Goal: Task Accomplishment & Management: Use online tool/utility

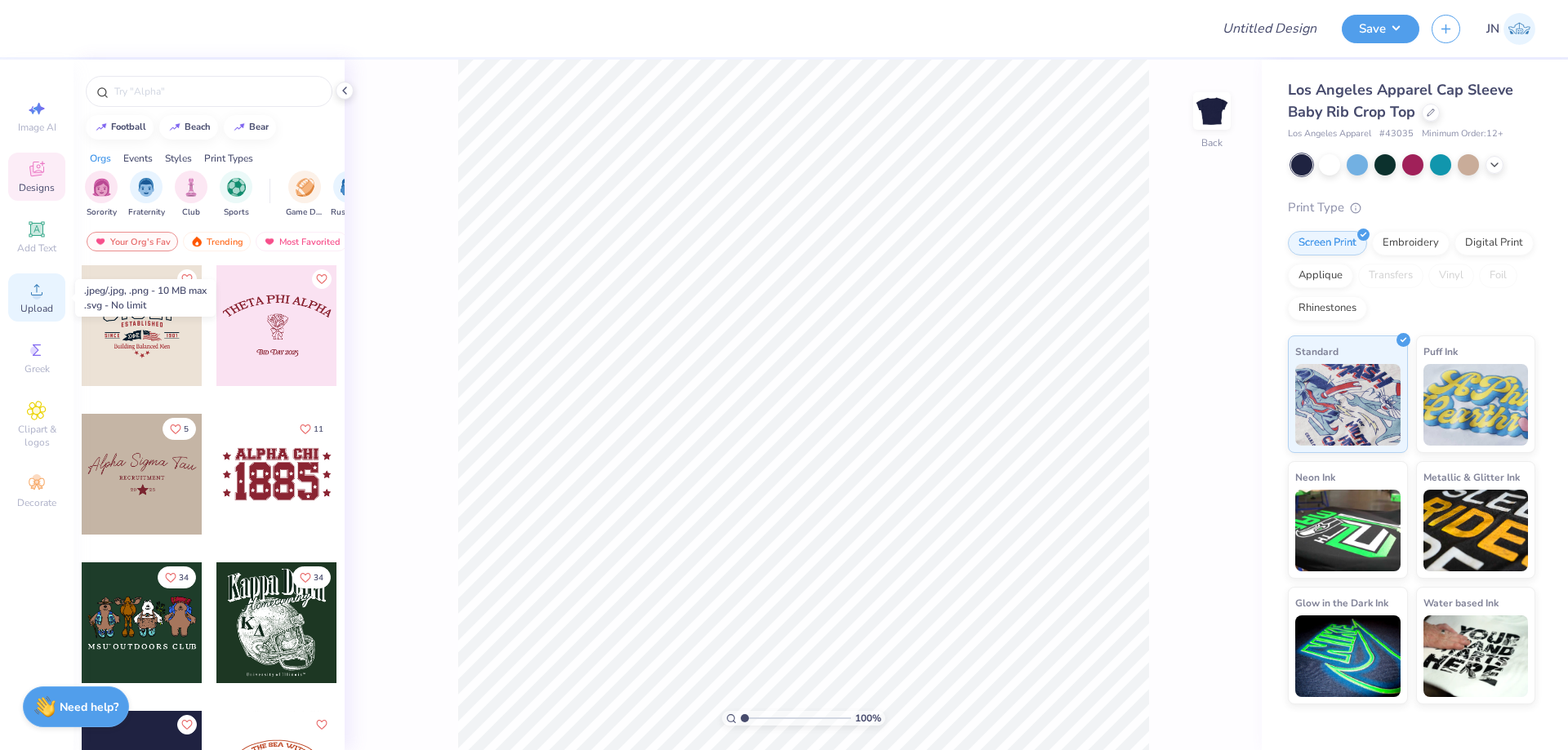
click at [30, 296] on icon at bounding box center [36, 290] width 20 height 20
click at [38, 304] on span "Upload" at bounding box center [37, 308] width 33 height 13
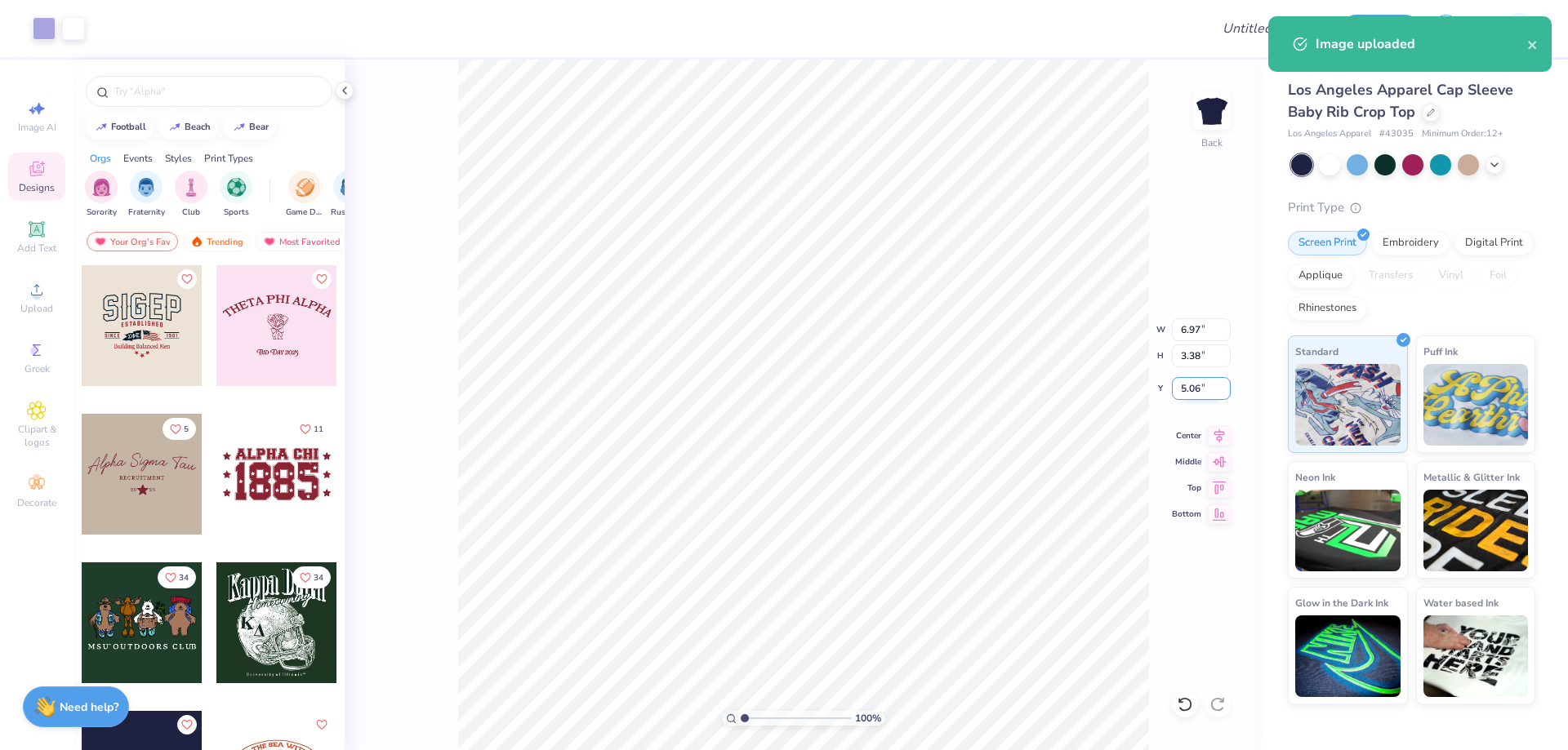
click at [1199, 389] on input "5.06" at bounding box center [1201, 389] width 58 height 23
click at [1199, 389] on input "5.061" at bounding box center [1201, 389] width 58 height 23
drag, startPoint x: 1199, startPoint y: 389, endPoint x: 1192, endPoint y: 416, distance: 27.9
click at [1198, 389] on input "5.061" at bounding box center [1201, 389] width 58 height 23
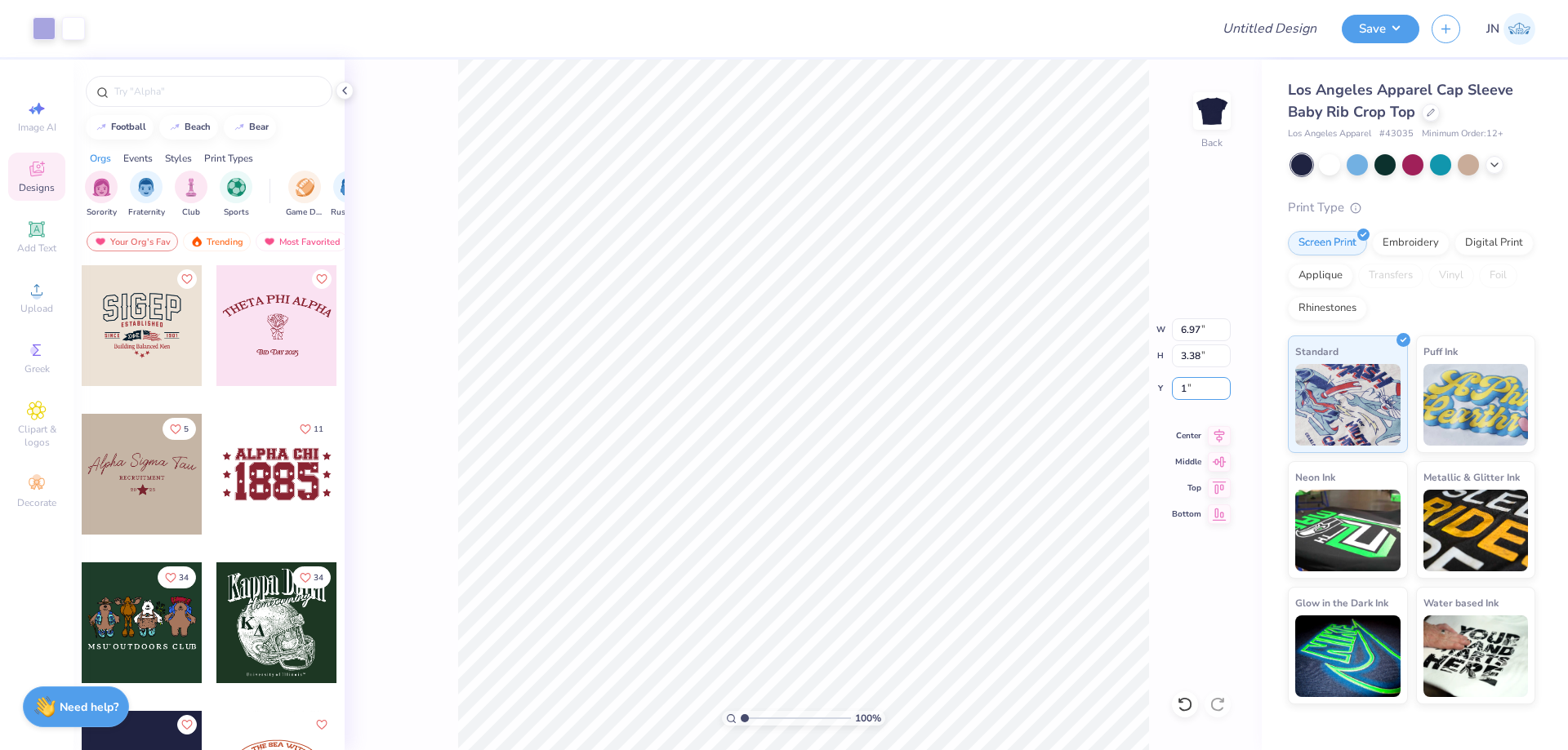
type input "1.00"
click at [1178, 376] on div "100 % Back W 6.97 6.97 " H 3.38 3.38 " Y 1.00 1.00 " Center Middle Top Bottom" at bounding box center [803, 404] width 917 height 691
click at [1186, 391] on div "100 % Back" at bounding box center [803, 404] width 917 height 691
drag, startPoint x: 1201, startPoint y: 390, endPoint x: 1158, endPoint y: 390, distance: 43.0
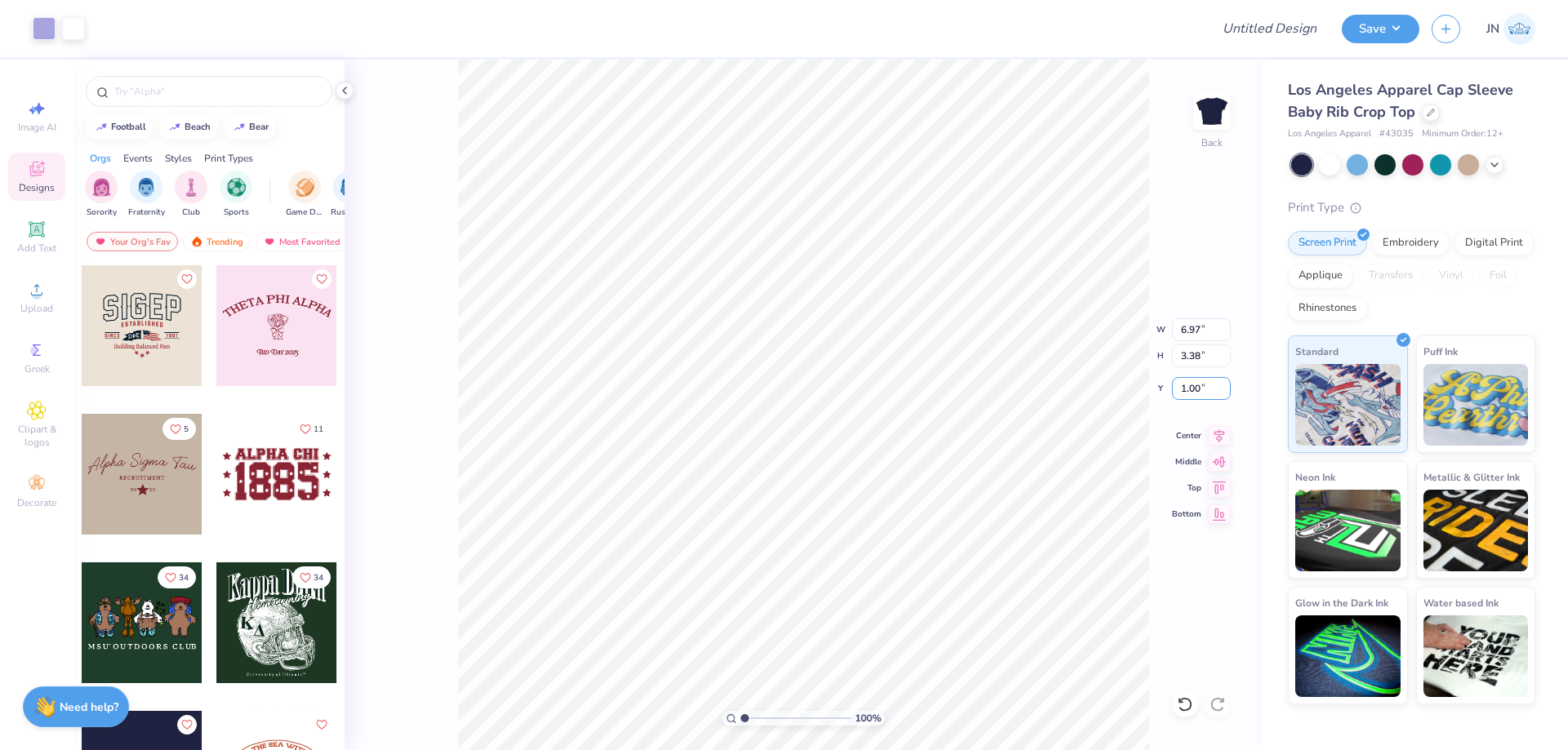
click at [1159, 390] on div "100 % Back W 6.97 6.97 " H 3.38 3.38 " Y 1.00 1.00 " Center Middle Top Bottom" at bounding box center [803, 404] width 917 height 691
click at [1190, 388] on input "1.00" at bounding box center [1201, 389] width 58 height 23
type input "0.50"
click at [31, 242] on span "Add Text" at bounding box center [37, 248] width 40 height 13
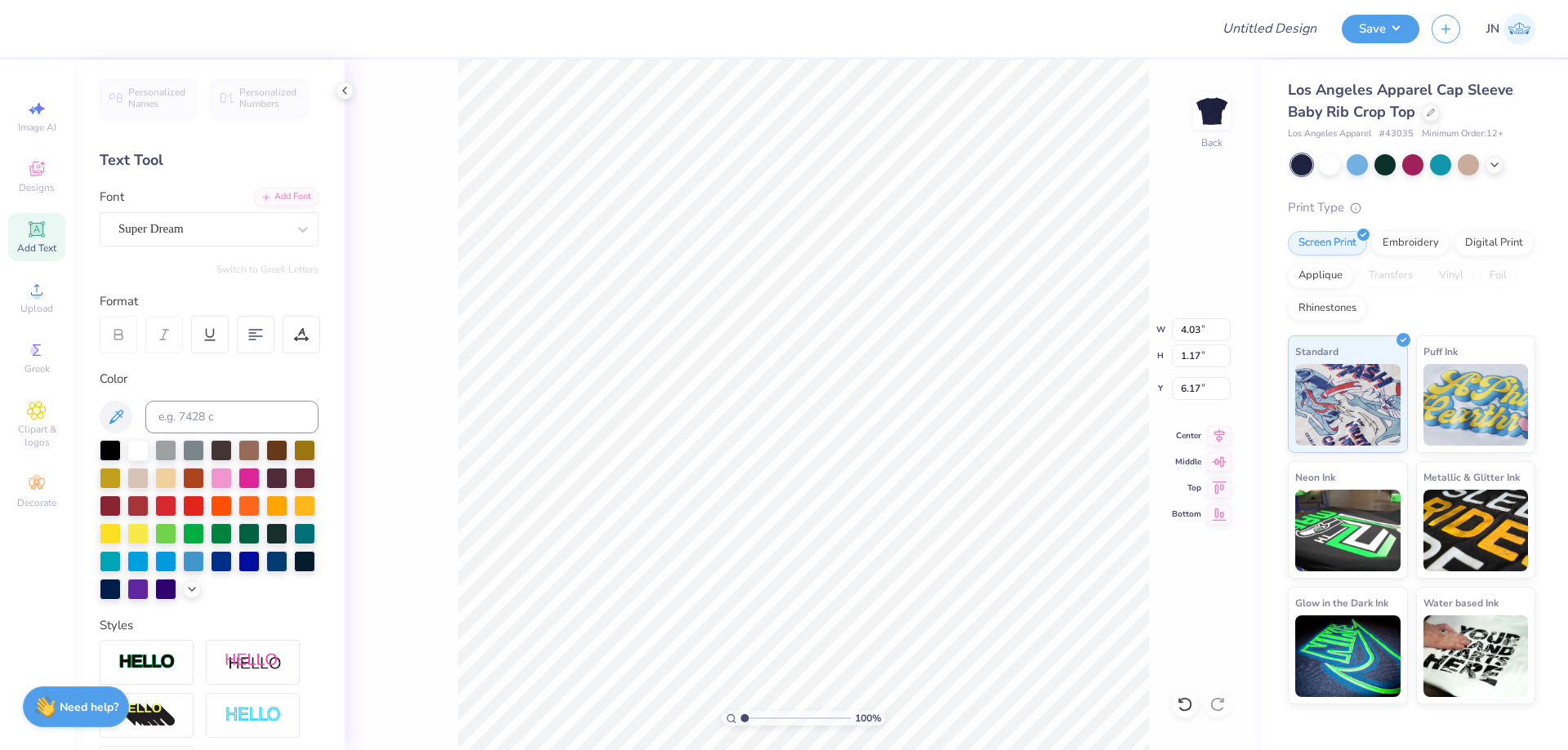
type input "6.97"
type input "3.38"
type input "0.50"
click at [1226, 433] on icon at bounding box center [1219, 433] width 23 height 20
click at [1193, 331] on input "6.97" at bounding box center [1201, 329] width 58 height 23
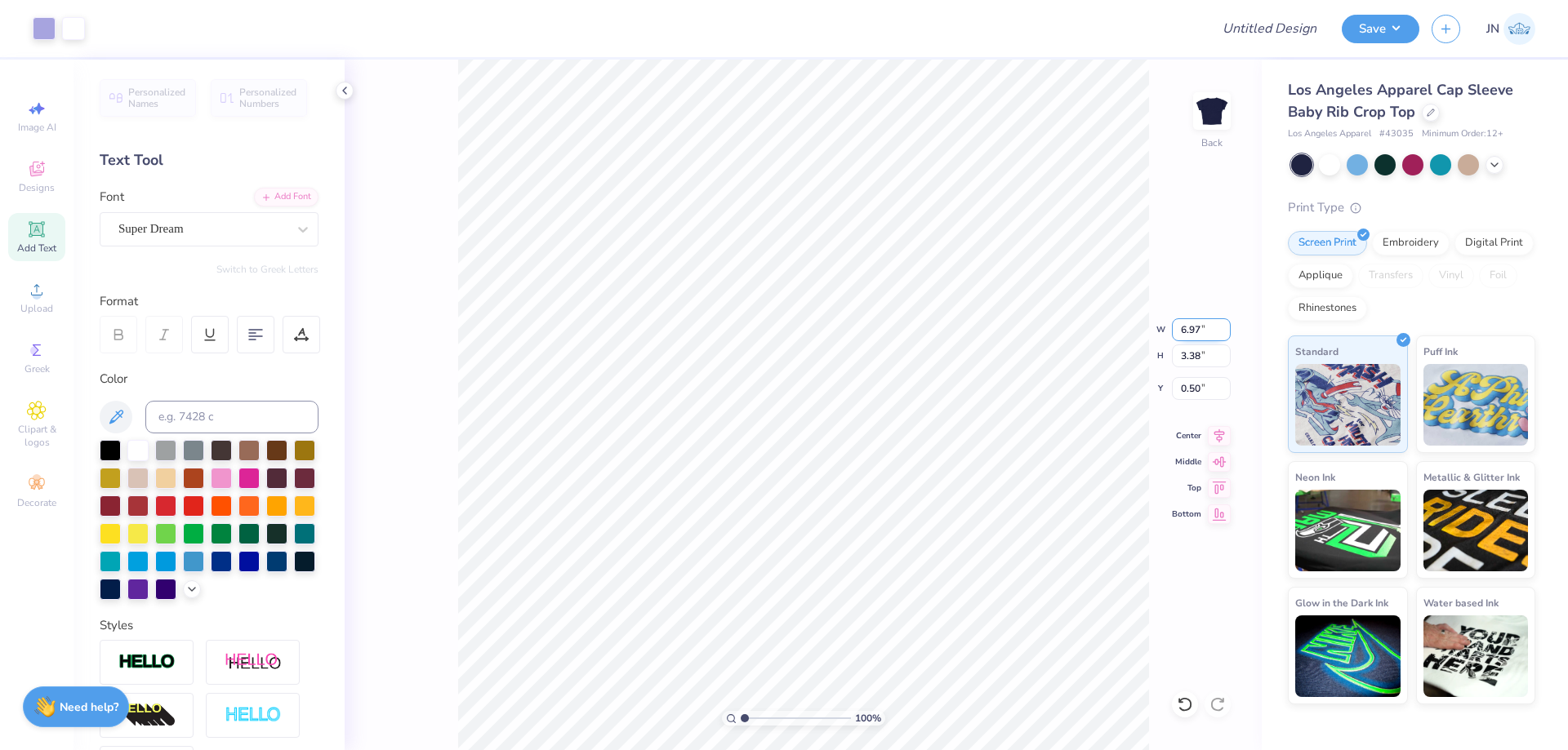
click at [1193, 331] on input "6.97" at bounding box center [1201, 329] width 58 height 23
type input "6.00"
type input "2.91"
click at [1195, 394] on input "0.74" at bounding box center [1201, 389] width 58 height 23
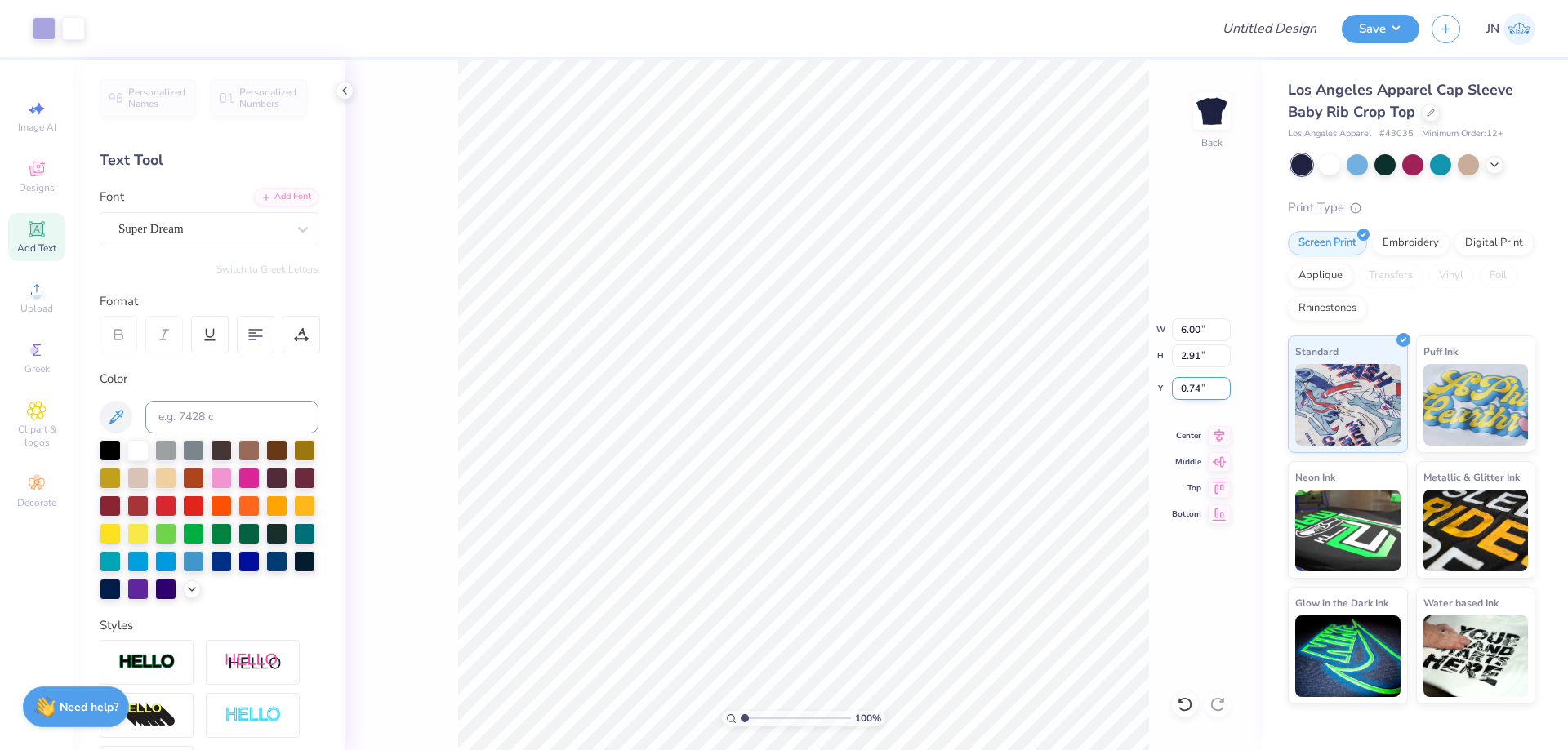
click at [1195, 394] on input "0.74" at bounding box center [1201, 389] width 58 height 23
type input "0.50"
type input "3.41"
click at [271, 200] on div "Add Font" at bounding box center [286, 195] width 65 height 19
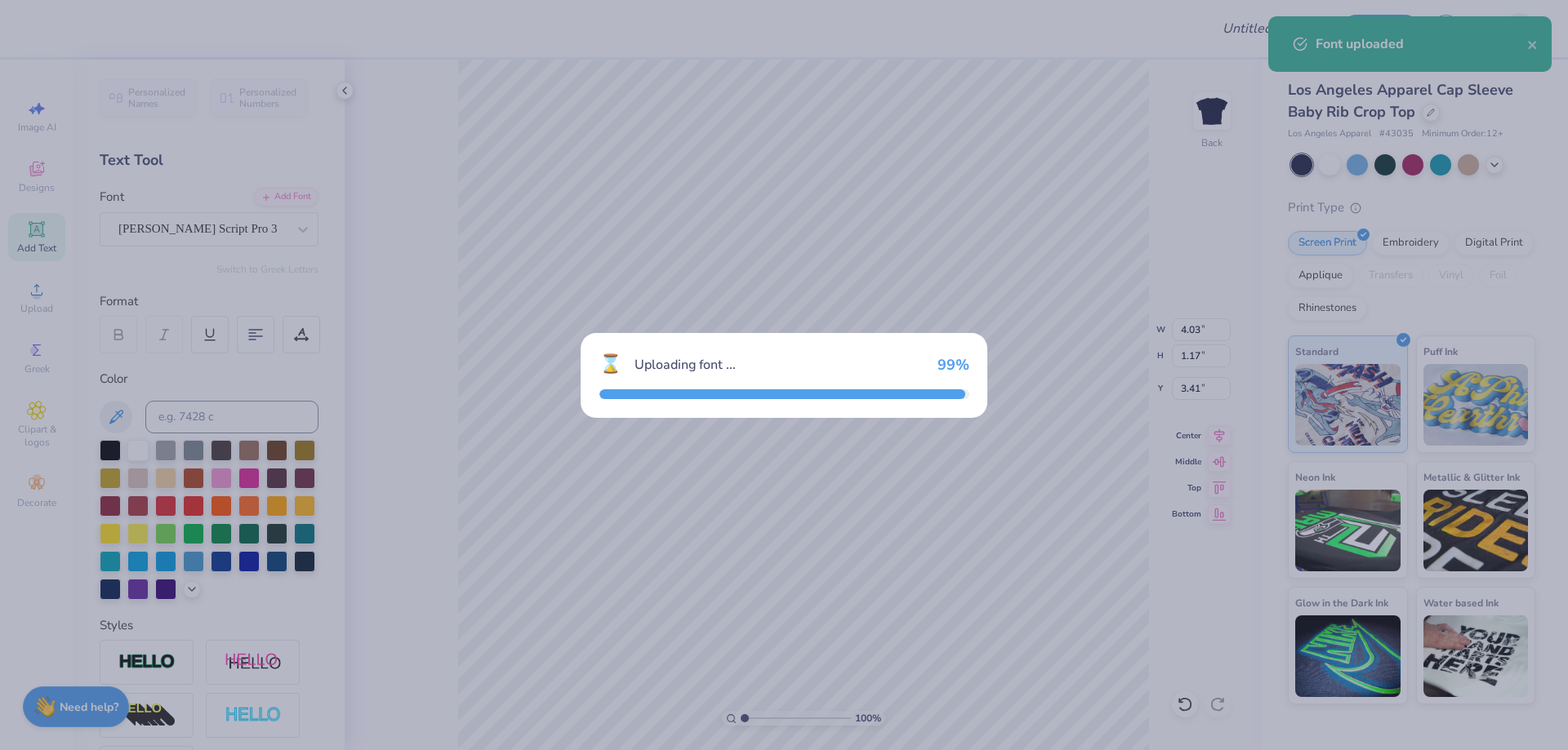
type input "3.97"
type input "0.93"
type input "3.53"
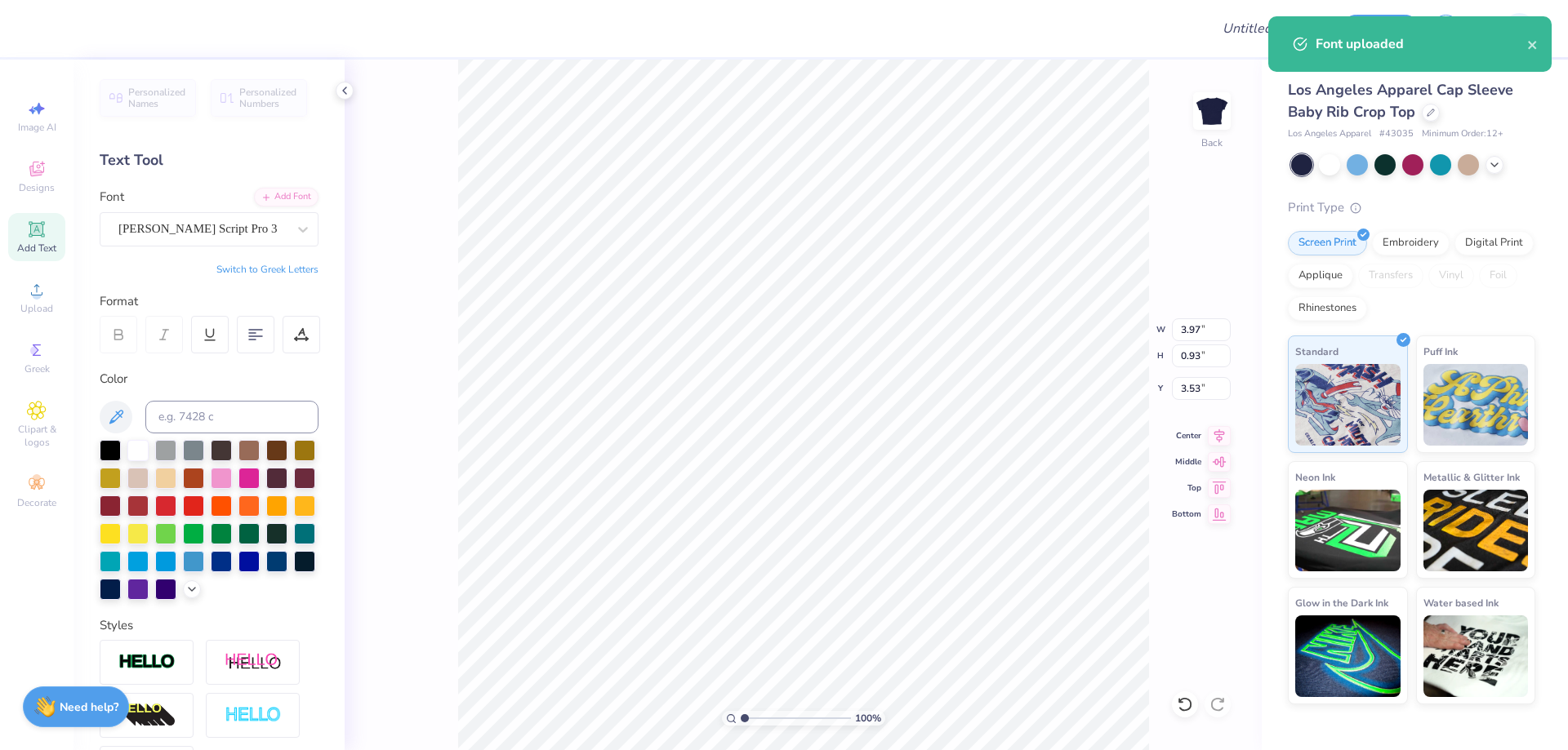
scroll to position [14, 3]
type textarea "a"
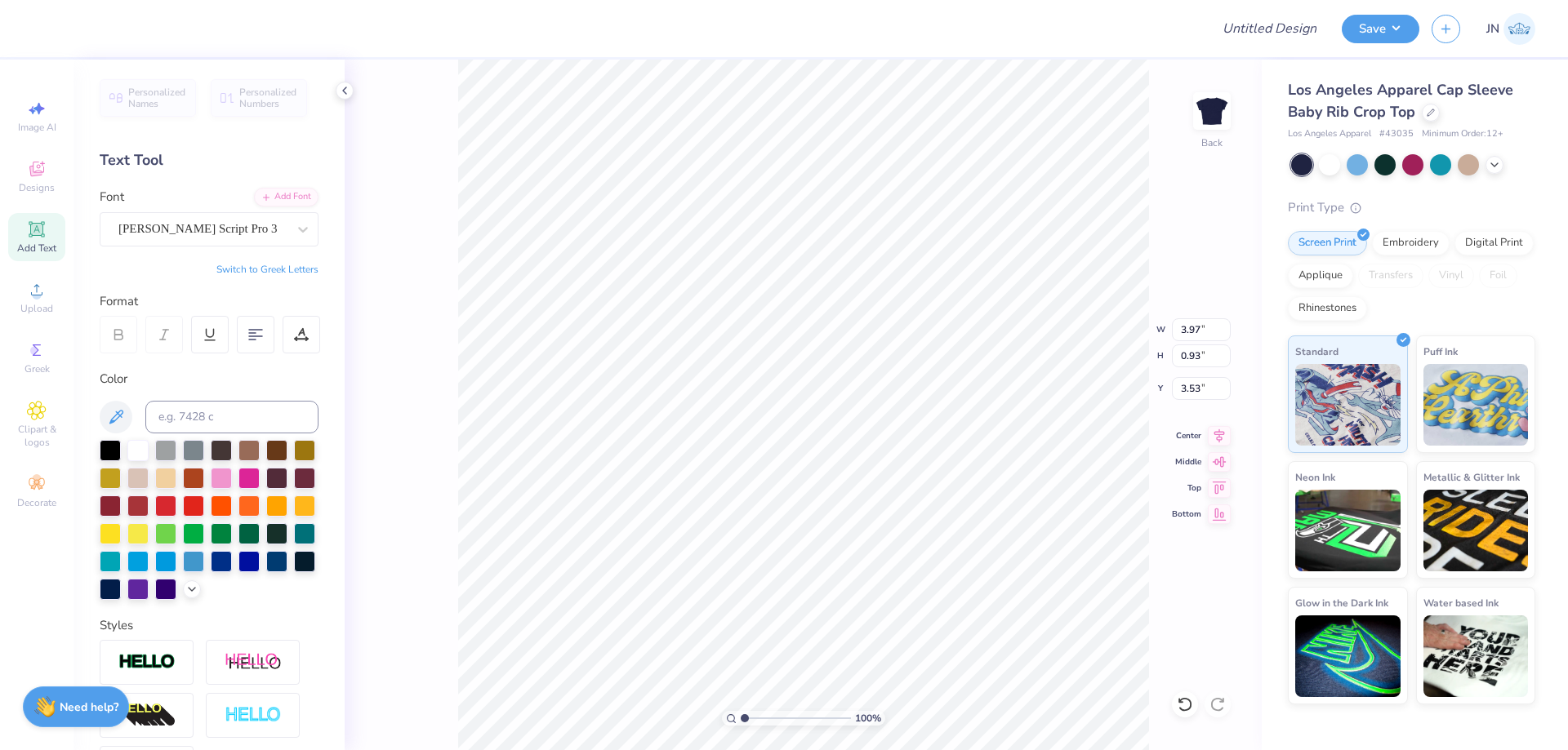
type textarea "Alpha Phi"
type input "5.07"
type input "1.62"
type input "3.19"
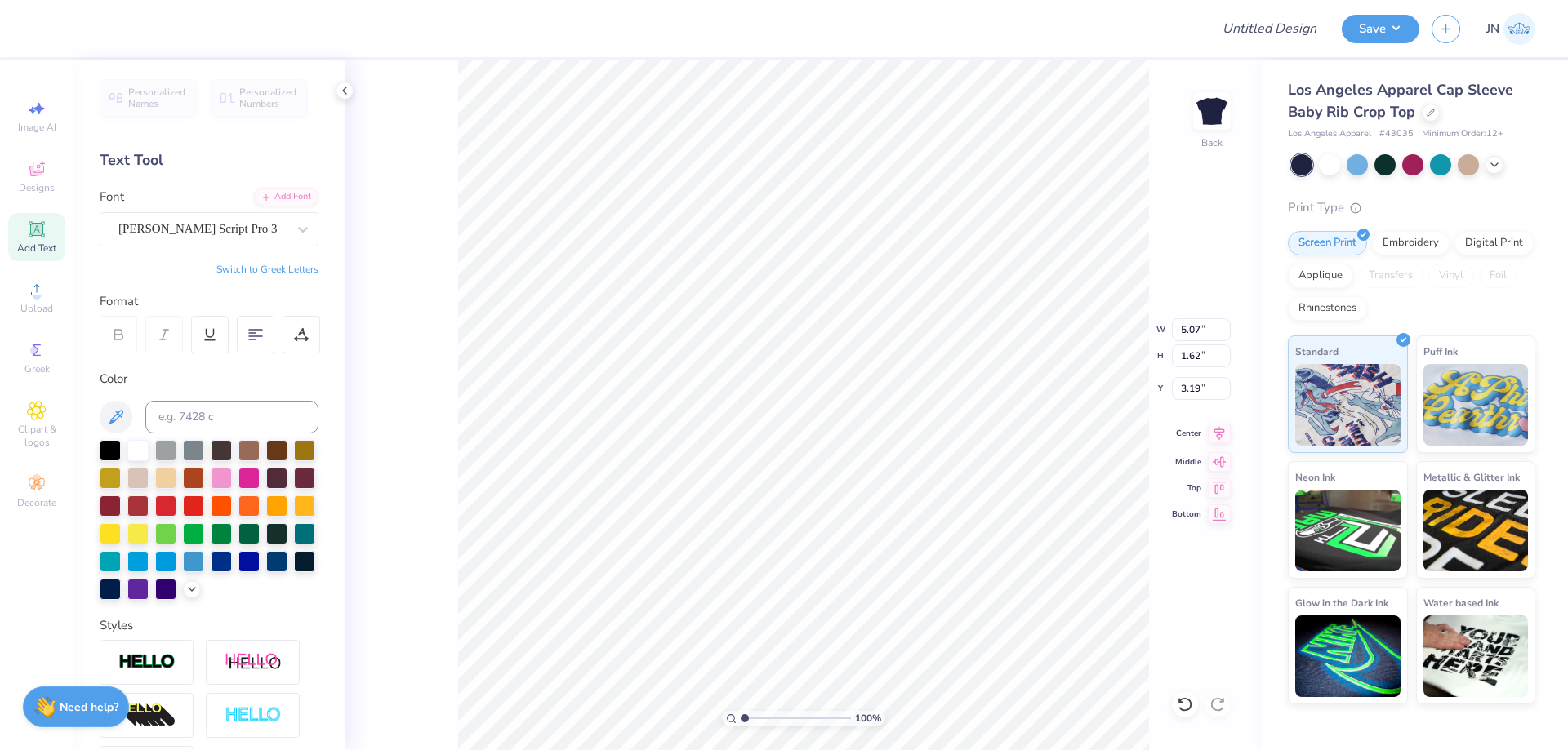
click at [1217, 434] on icon at bounding box center [1219, 433] width 23 height 20
click at [1183, 329] on input "5.07" at bounding box center [1201, 329] width 58 height 23
type input "5.00"
type input "1.60"
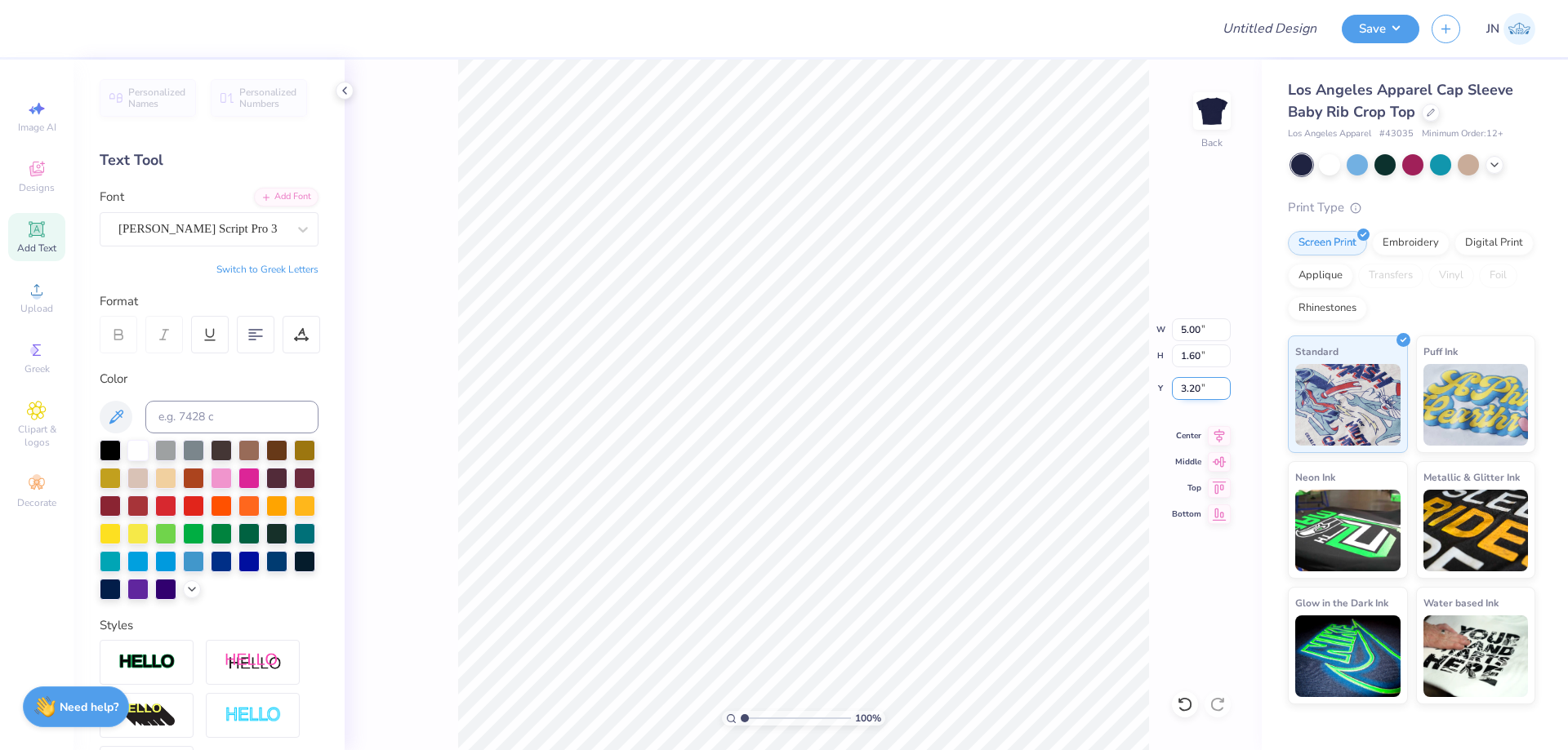
click at [1193, 390] on input "3.20" at bounding box center [1201, 389] width 58 height 23
click at [1193, 390] on input "2.50" at bounding box center [1201, 389] width 58 height 23
type input "2.70"
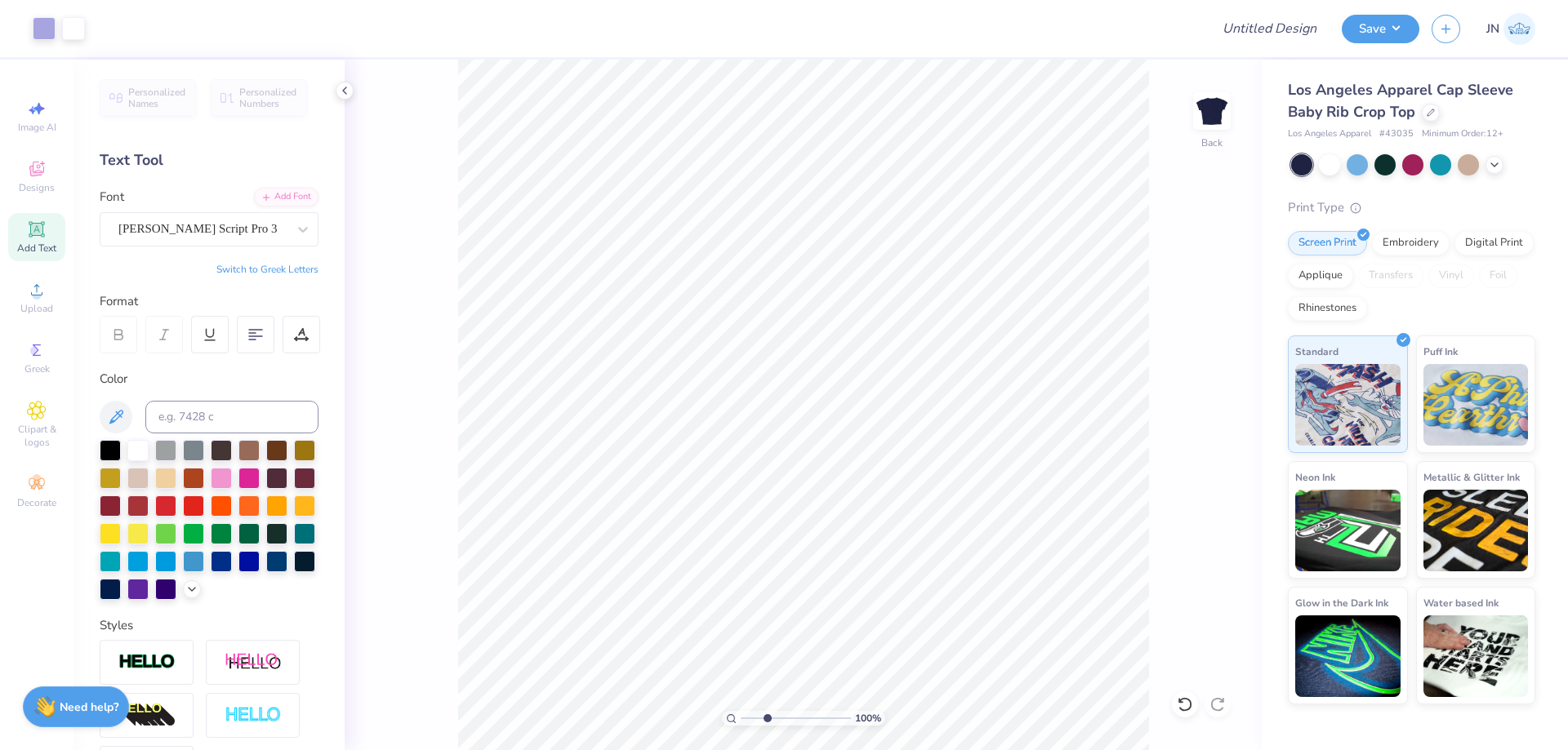
click at [766, 716] on input "range" at bounding box center [796, 718] width 110 height 15
type input "2.68"
click at [763, 716] on input "range" at bounding box center [796, 718] width 110 height 15
type input "3.00"
type input "4.02"
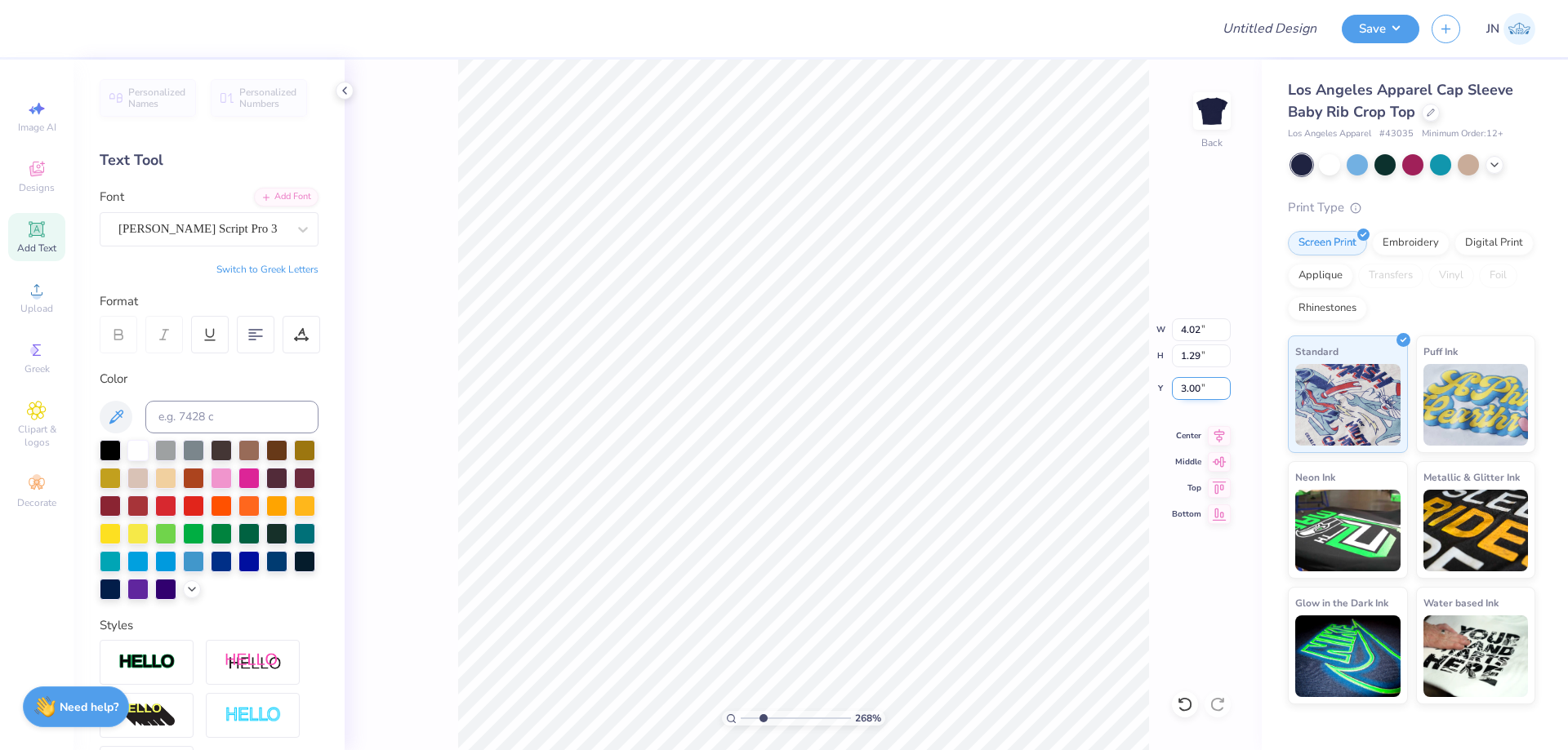
type input "1.29"
drag, startPoint x: 1215, startPoint y: 433, endPoint x: 1183, endPoint y: 437, distance: 32.2
click at [1216, 433] on icon at bounding box center [1219, 433] width 23 height 20
type input "3.61"
type input "1.16"
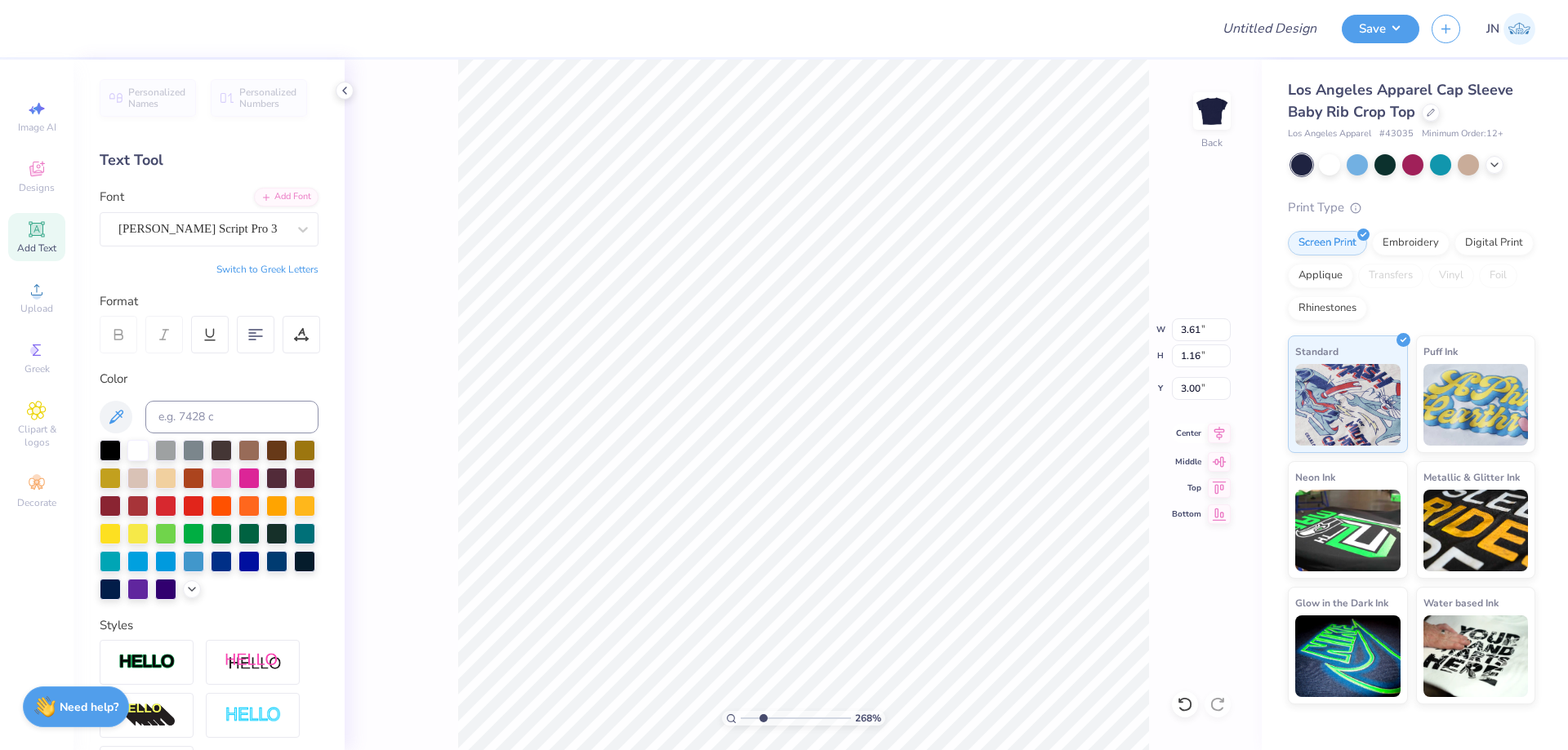
click at [1214, 433] on icon at bounding box center [1219, 433] width 23 height 20
type input "3.36"
type input "1.08"
click at [1221, 427] on icon at bounding box center [1219, 436] width 23 height 20
type input "3.51"
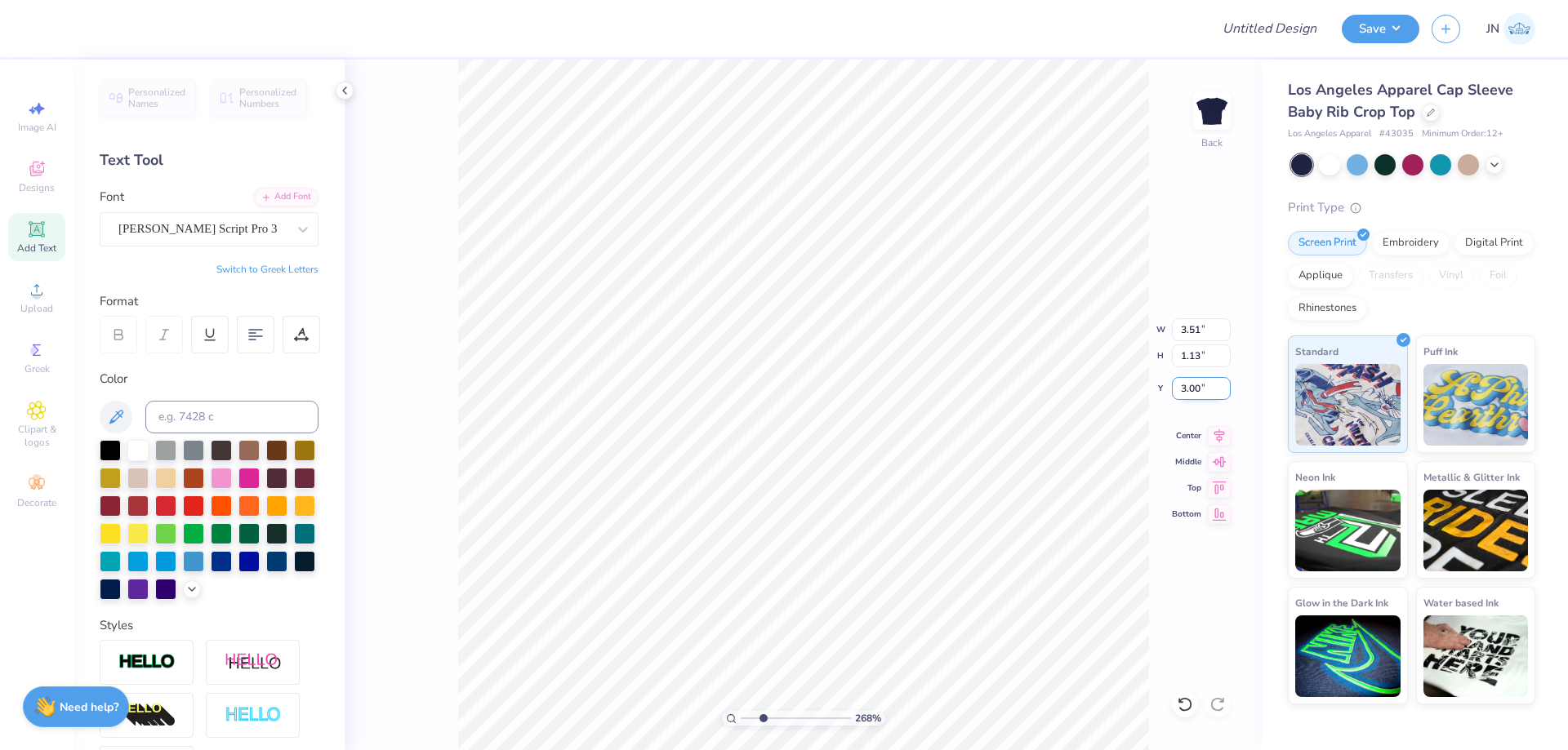
type input "1.13"
click at [1221, 435] on icon at bounding box center [1219, 433] width 23 height 20
type input "6.00"
type input "2.91"
type input "0.50"
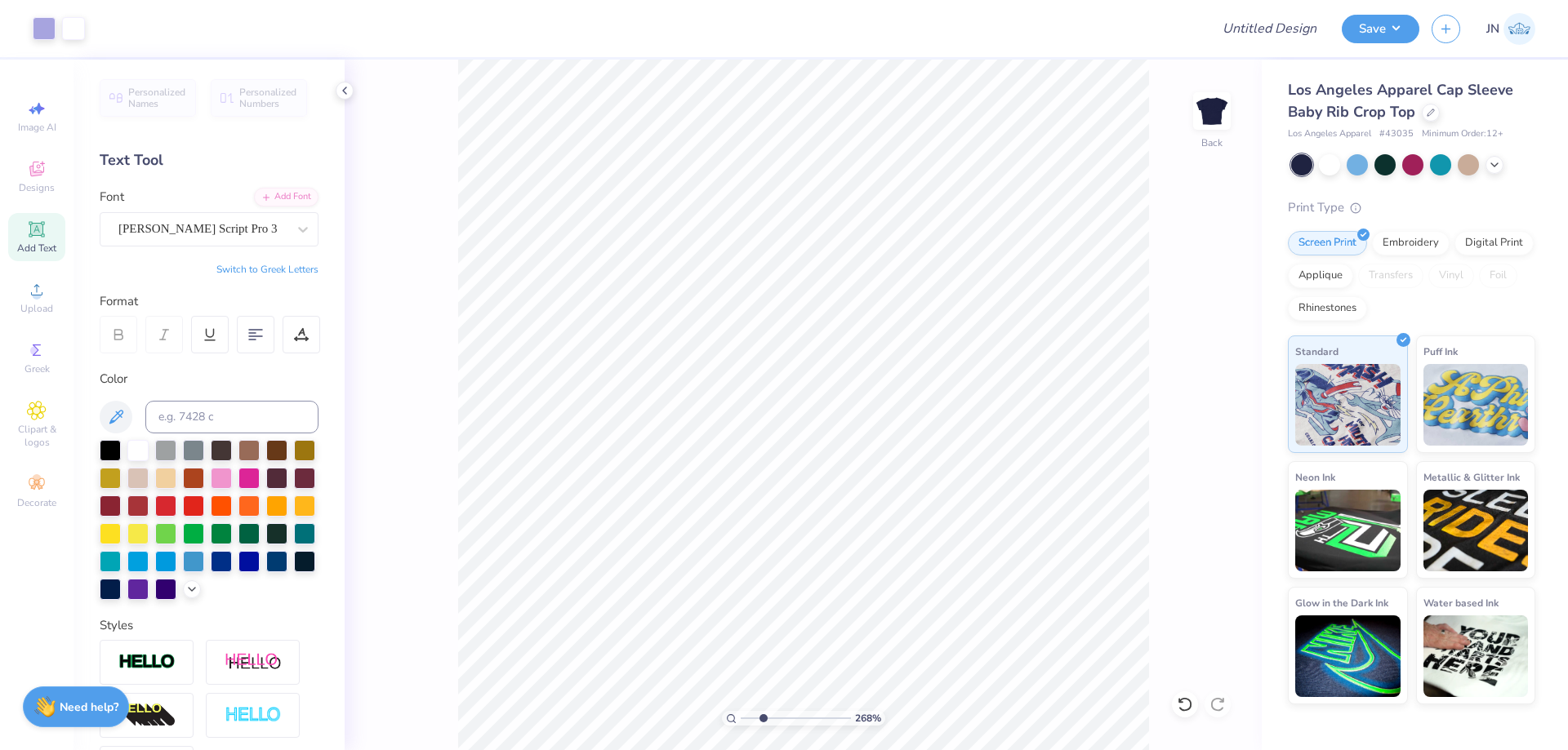
click at [18, 244] on span "Add Text" at bounding box center [37, 248] width 40 height 13
type textarea "PARENTS WEEKEND"
type input "6.97"
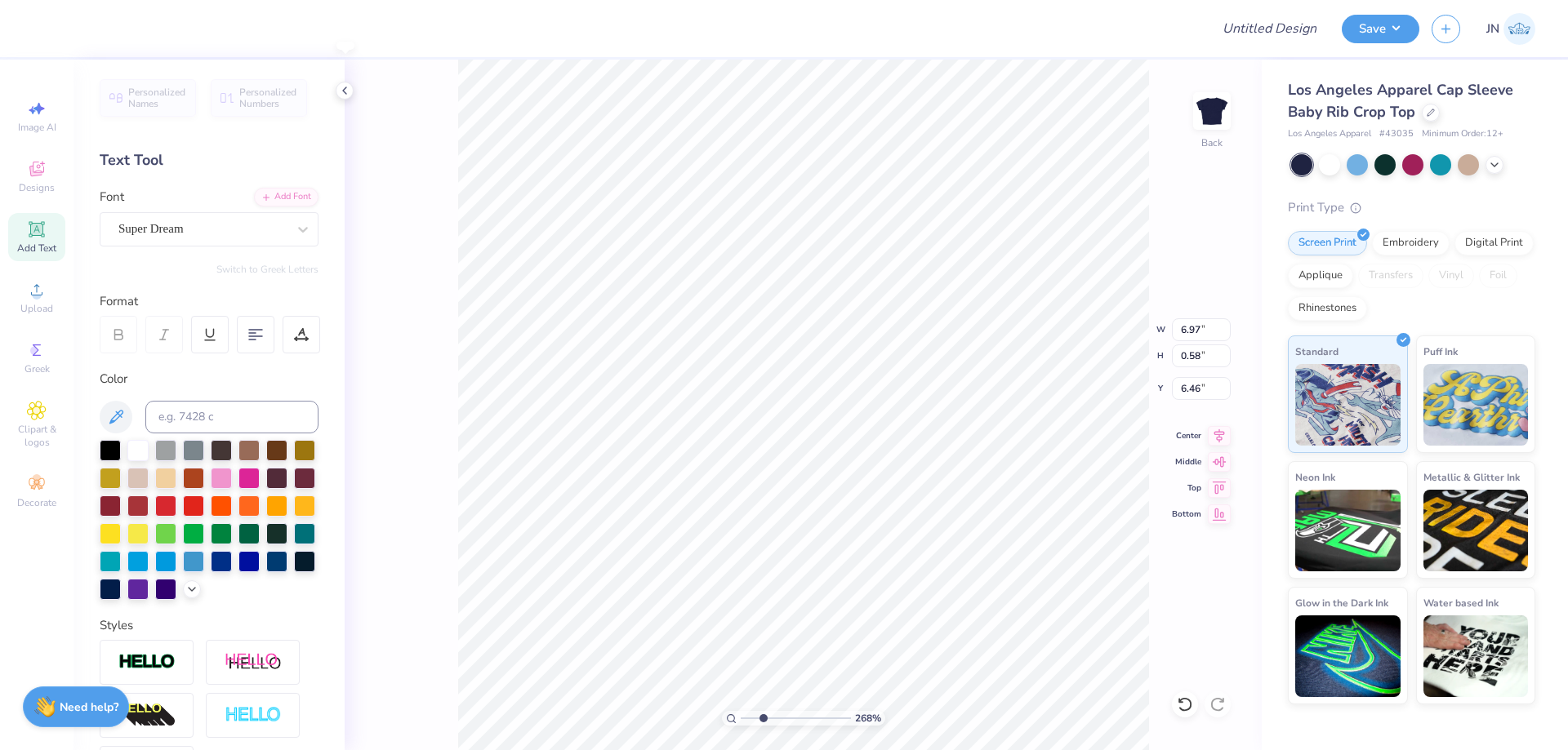
type input "0.58"
type input "6.46"
type textarea "PARENT'S WEEKEND"
type input "0.57"
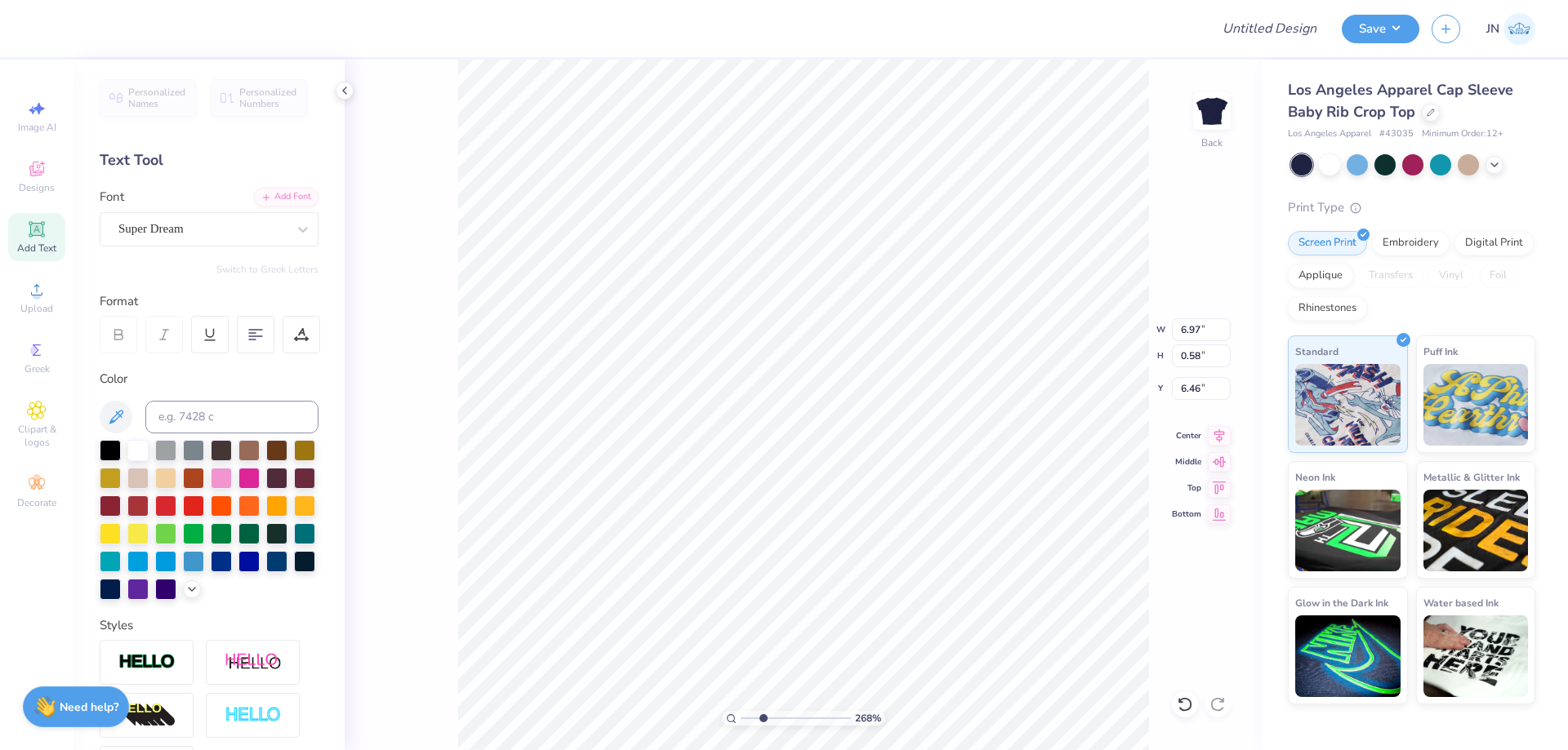
type input "6.47"
click at [173, 417] on input at bounding box center [231, 417] width 173 height 33
type input "2705"
click at [277, 196] on div "Add Font" at bounding box center [286, 195] width 65 height 19
click at [264, 188] on div "Add Font" at bounding box center [286, 195] width 65 height 19
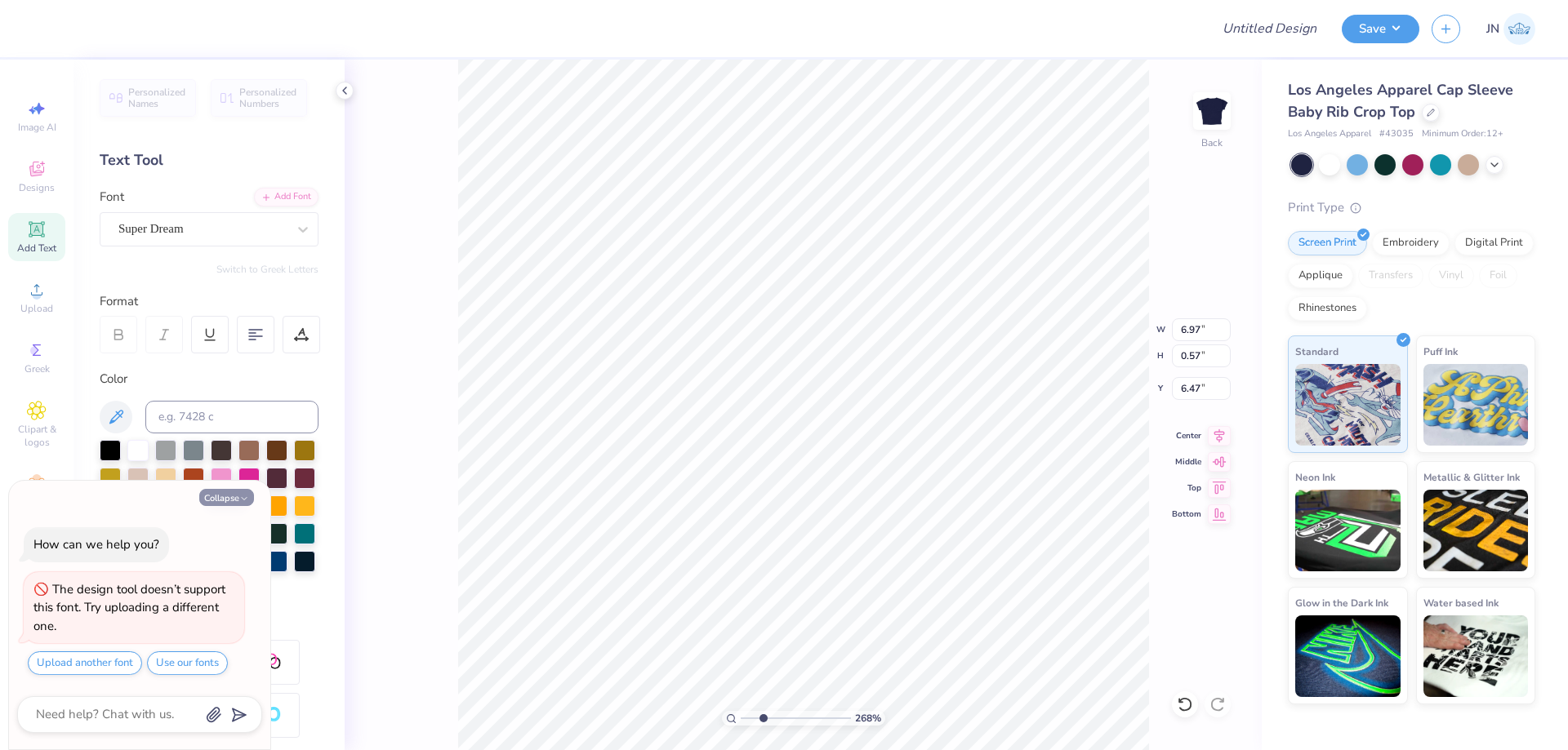
click at [225, 493] on button "Collapse" at bounding box center [227, 498] width 55 height 17
type textarea "x"
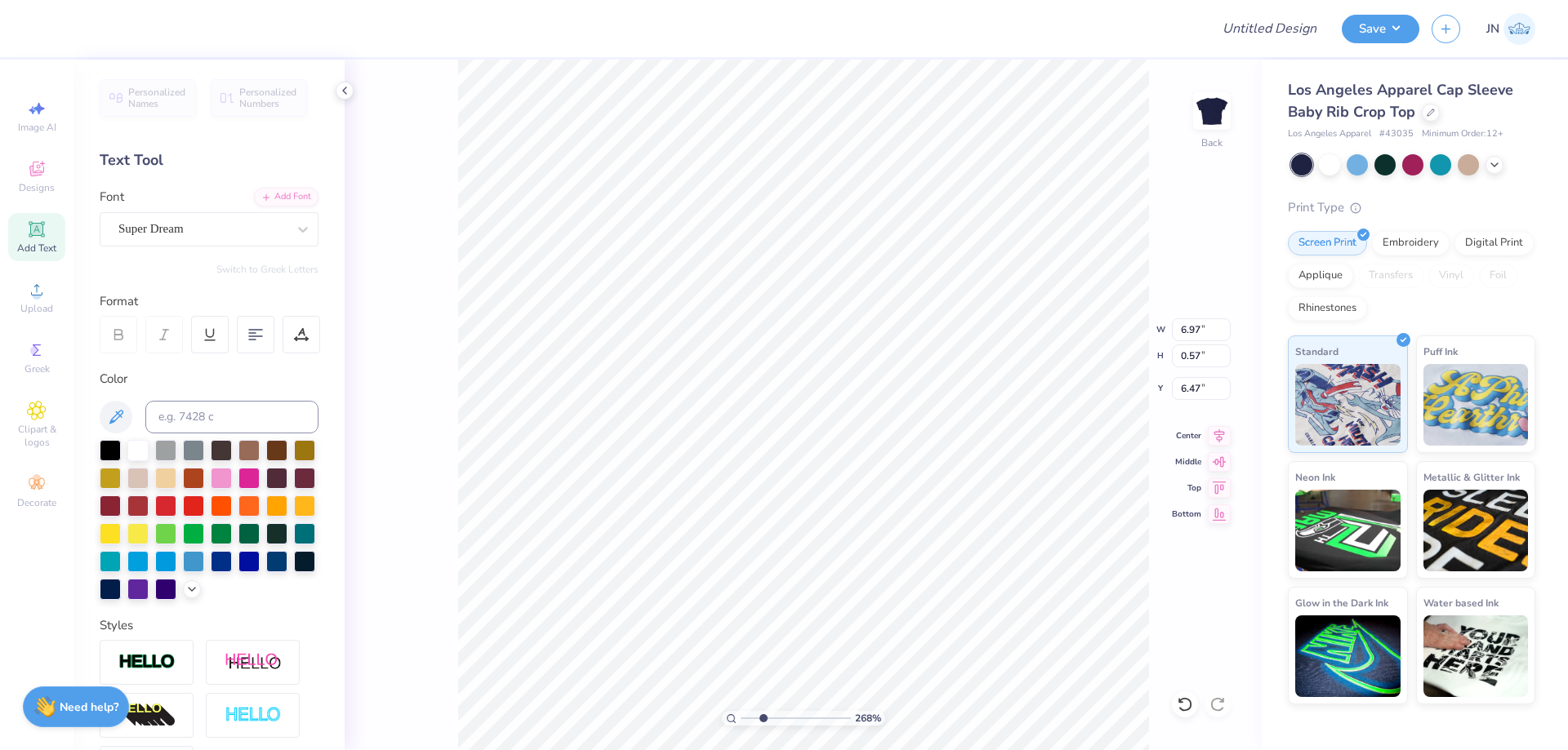
click at [314, 190] on div "Personalized Names Personalized Numbers Text Tool Add Font Font Super Dream Swi…" at bounding box center [208, 404] width 271 height 691
click at [299, 194] on div "Add Font" at bounding box center [286, 195] width 65 height 19
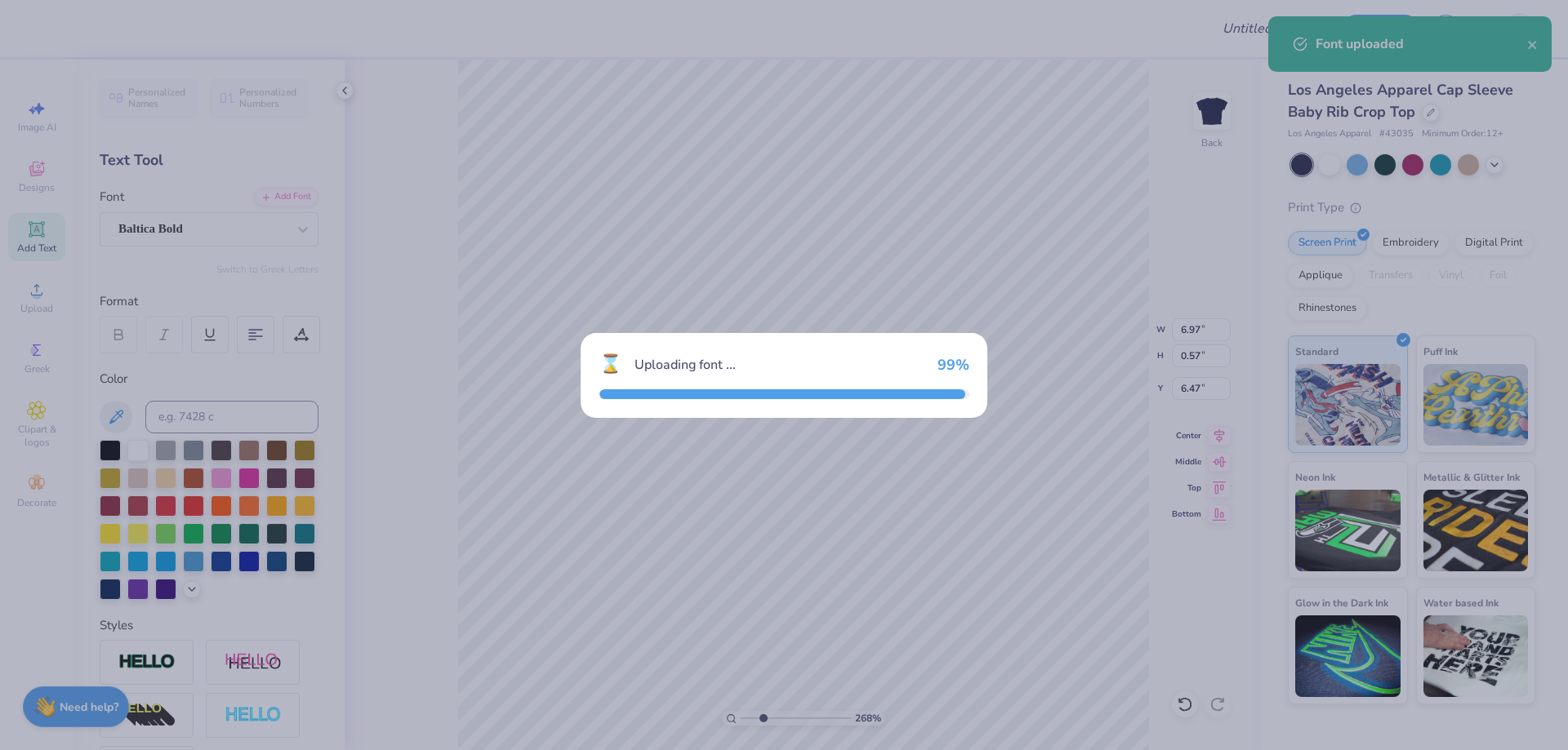
type input "0.50"
type input "6.50"
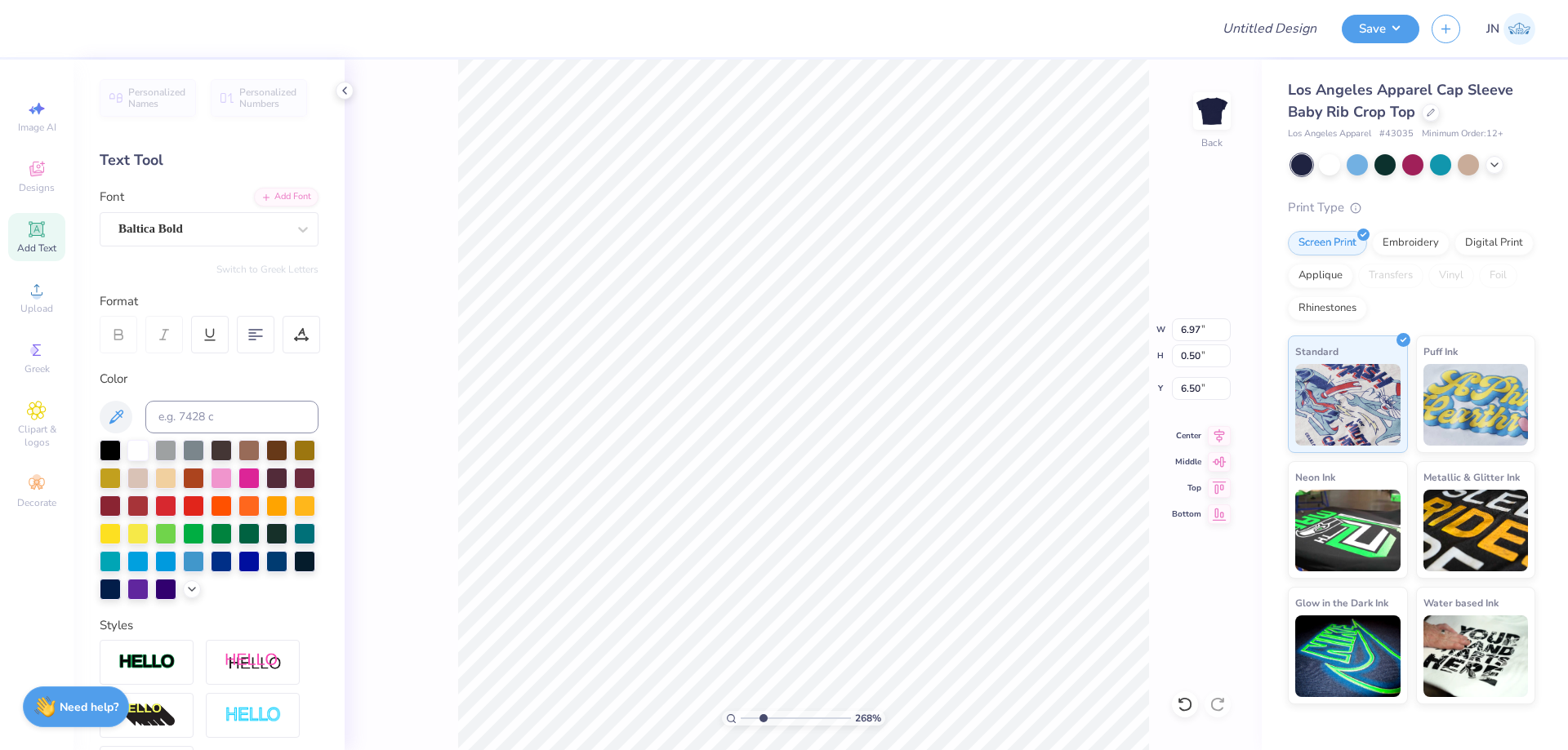
type input "2.66"
type input "0.19"
type input "3.79"
type input "1.72"
type input "0.12"
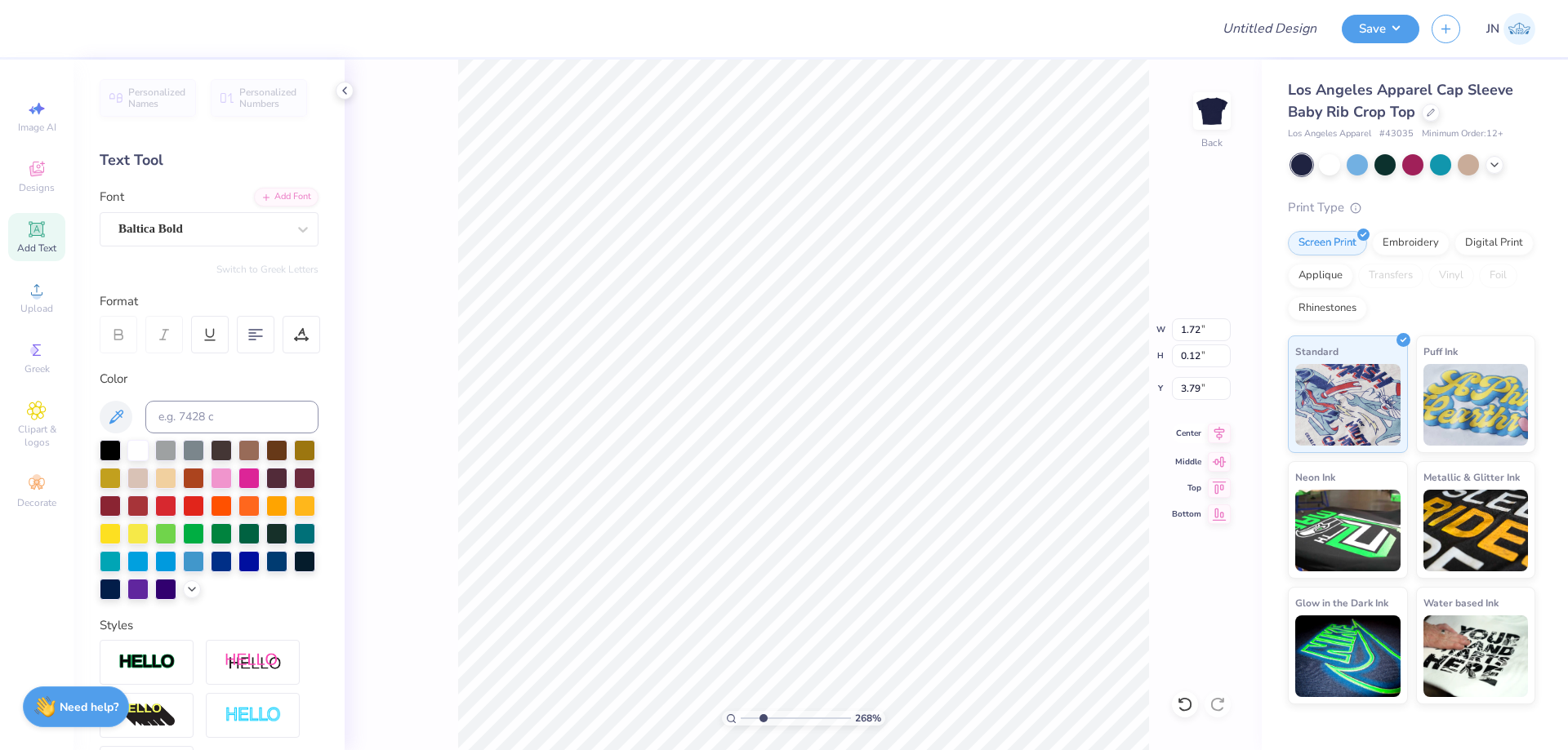
click at [1218, 434] on icon at bounding box center [1220, 433] width 10 height 14
drag, startPoint x: 760, startPoint y: 716, endPoint x: 745, endPoint y: 716, distance: 15.0
click at [745, 716] on input "range" at bounding box center [796, 718] width 110 height 15
drag, startPoint x: 753, startPoint y: 718, endPoint x: 766, endPoint y: 717, distance: 13.0
type input "2.9"
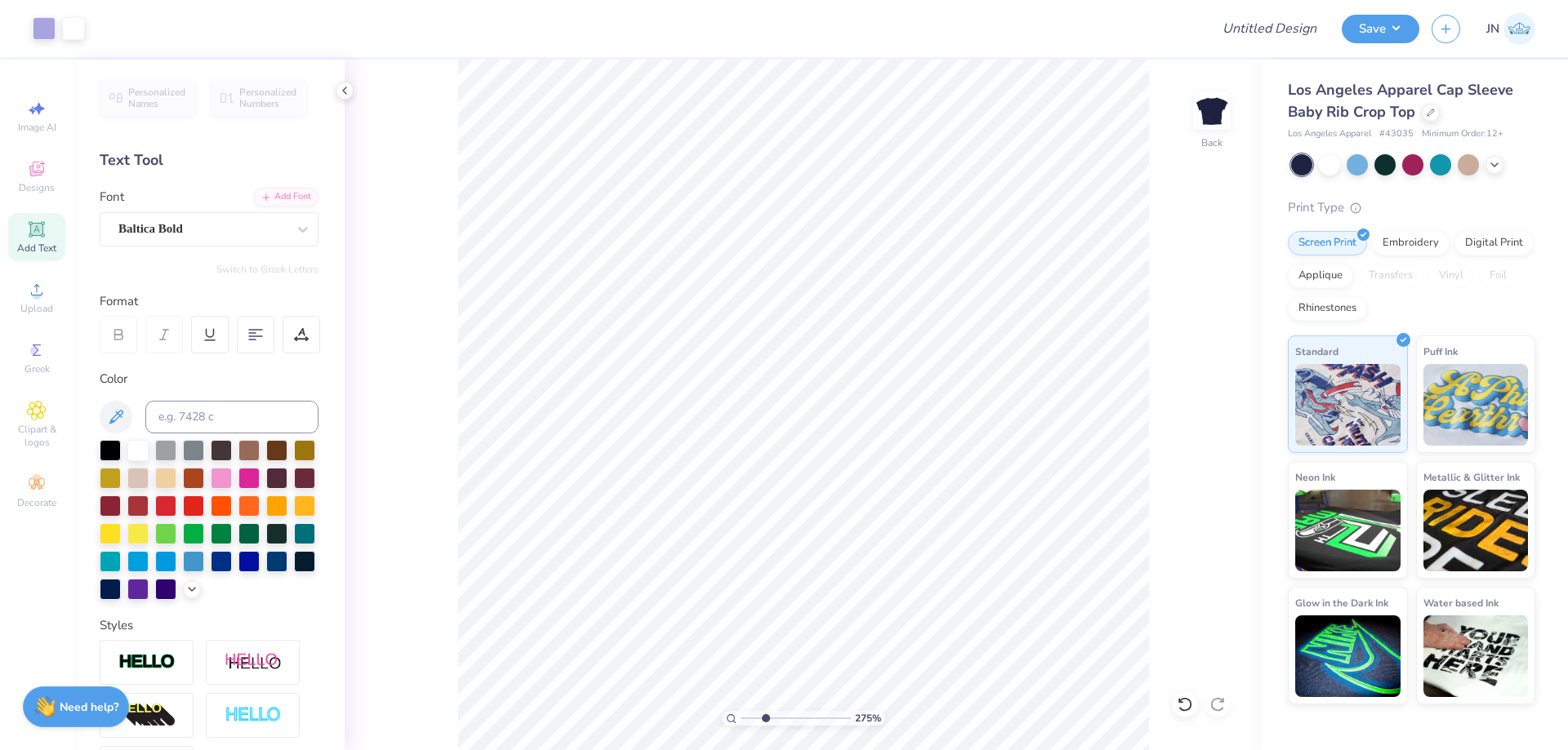
click at [765, 718] on input "range" at bounding box center [796, 718] width 110 height 15
type input "2.36"
type input "0.17"
click at [1220, 431] on icon at bounding box center [1219, 433] width 23 height 20
drag, startPoint x: 759, startPoint y: 716, endPoint x: 745, endPoint y: 717, distance: 14.0
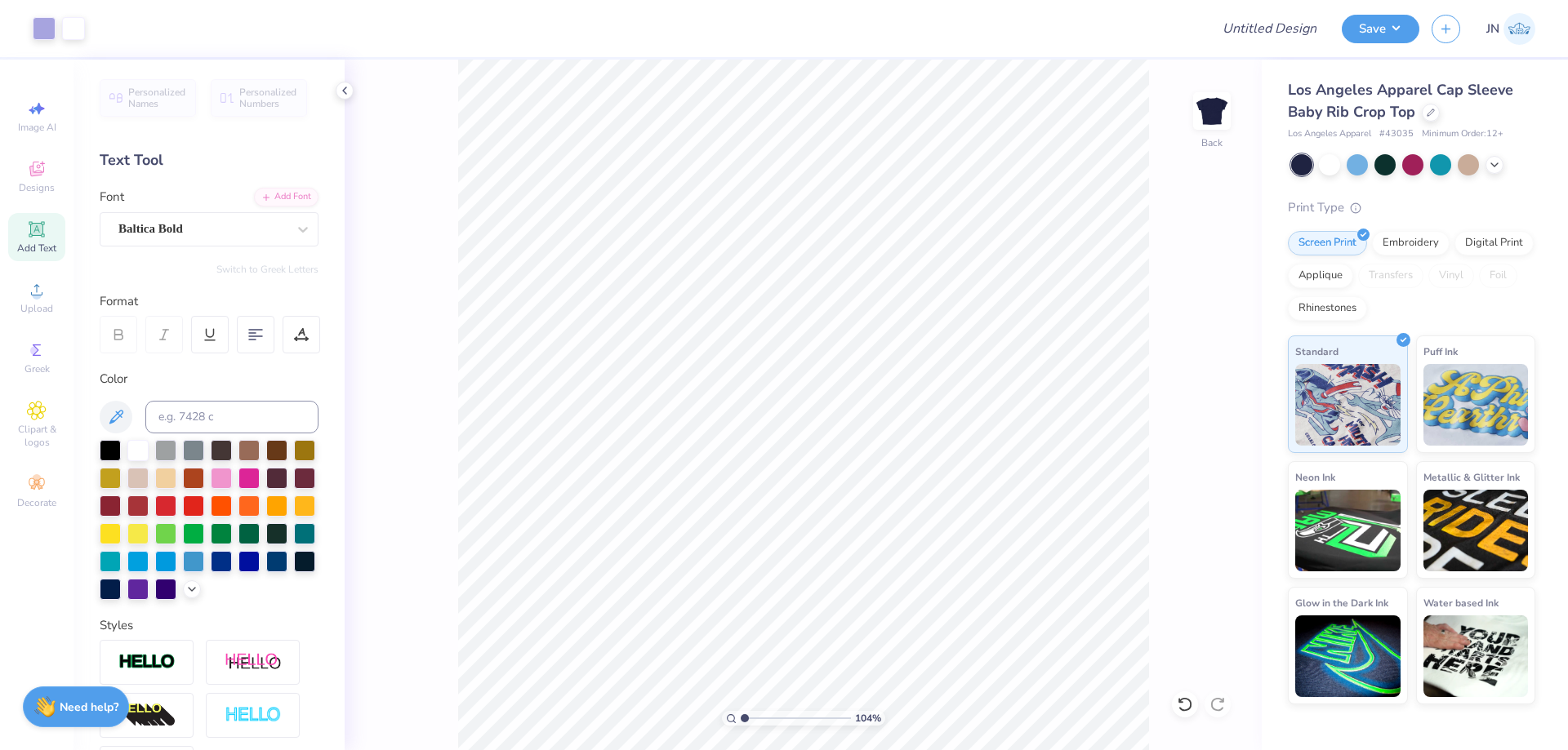
type input "1.04"
click at [745, 717] on input "range" at bounding box center [796, 718] width 110 height 15
click at [1281, 28] on input "Design Title" at bounding box center [1249, 28] width 160 height 33
paste input "FPS239835"
type input "FPS239835"
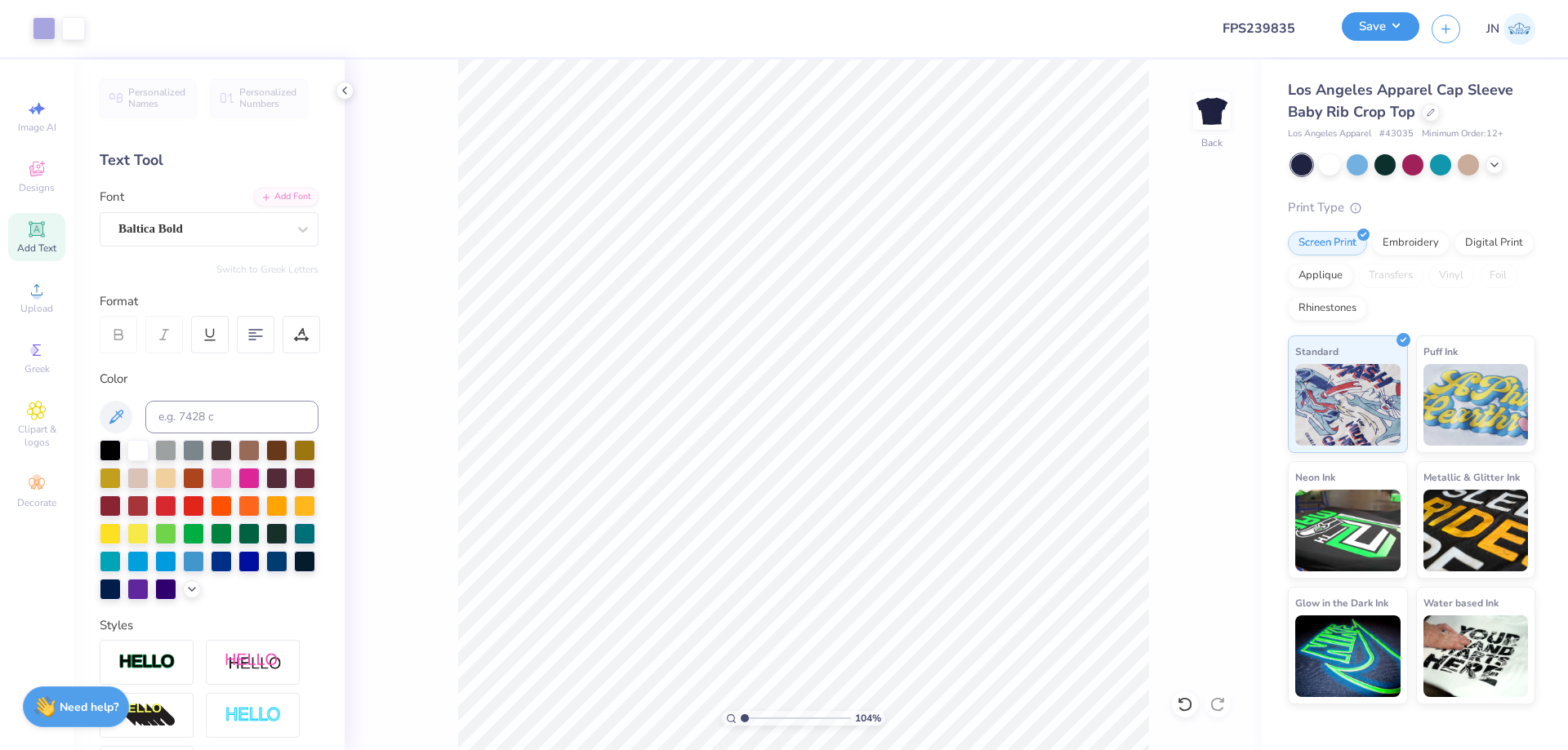
click at [1378, 34] on button "Save" at bounding box center [1380, 26] width 77 height 28
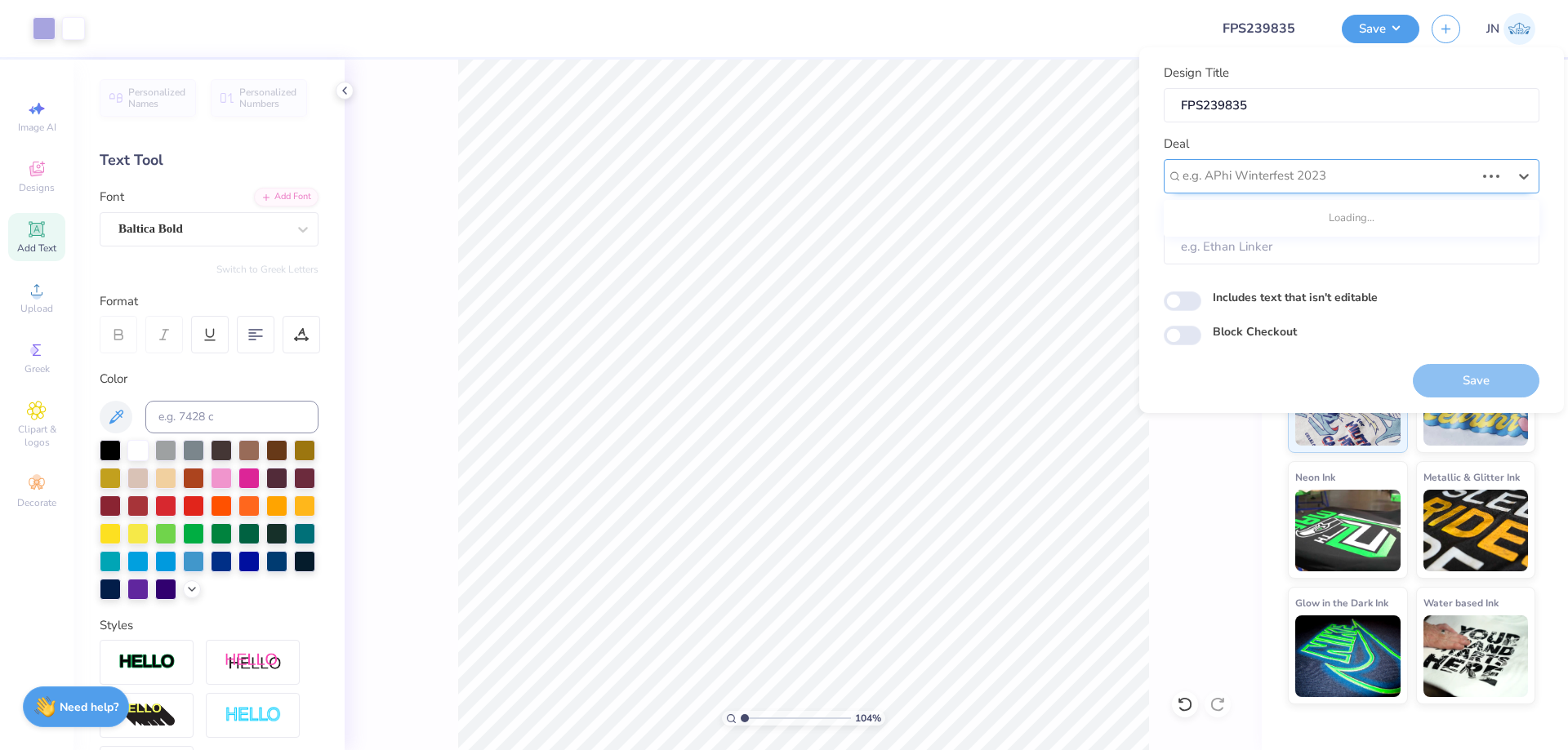
click at [1264, 159] on div "e.g. APhi Winterfest 2023" at bounding box center [1351, 176] width 376 height 34
click at [1243, 240] on div "Design Tool Gallery" at bounding box center [1350, 249] width 362 height 27
type input "design tool"
type input "Design Tool Gallery User"
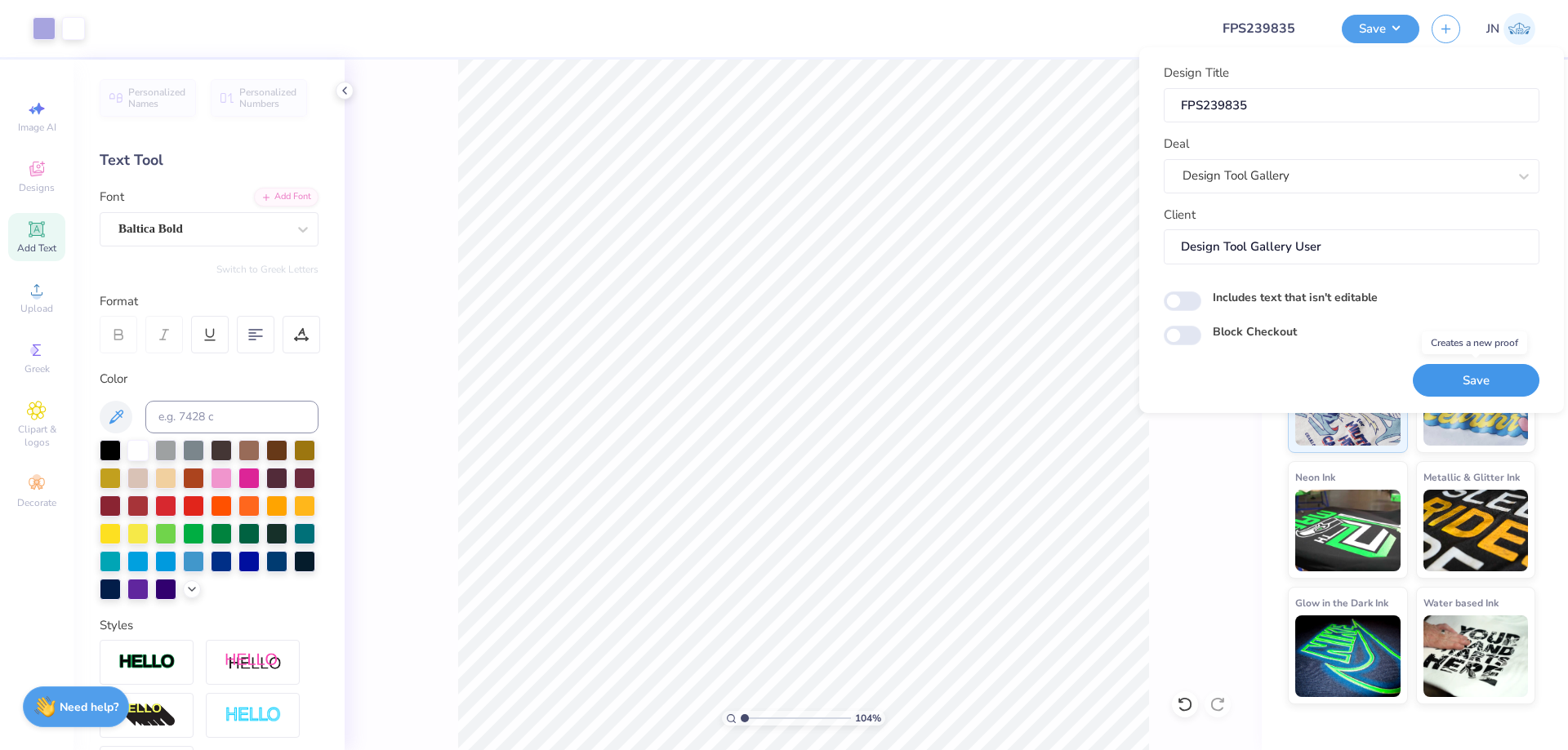
click at [1466, 379] on button "Save" at bounding box center [1475, 380] width 126 height 34
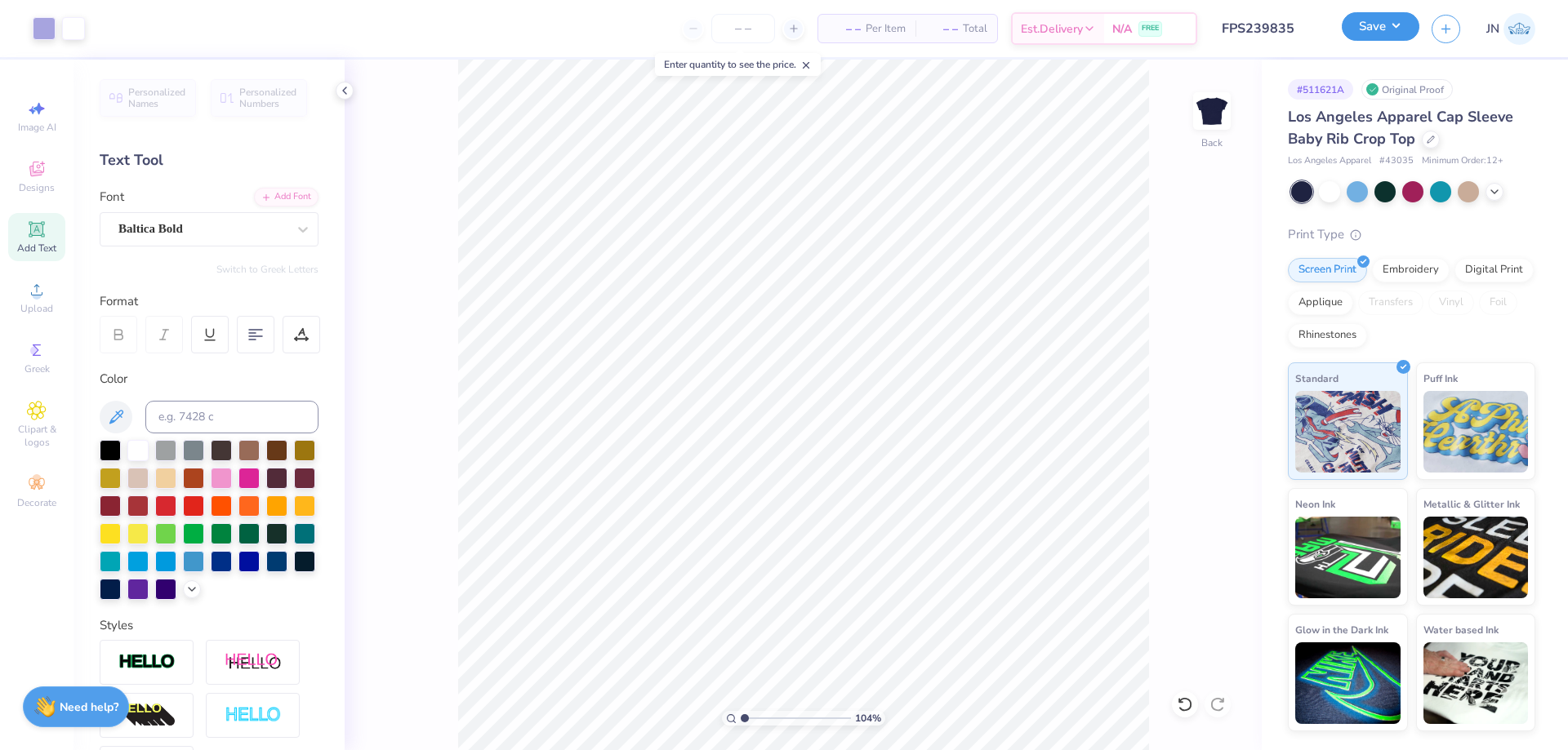
click at [1372, 21] on button "Save" at bounding box center [1380, 26] width 77 height 28
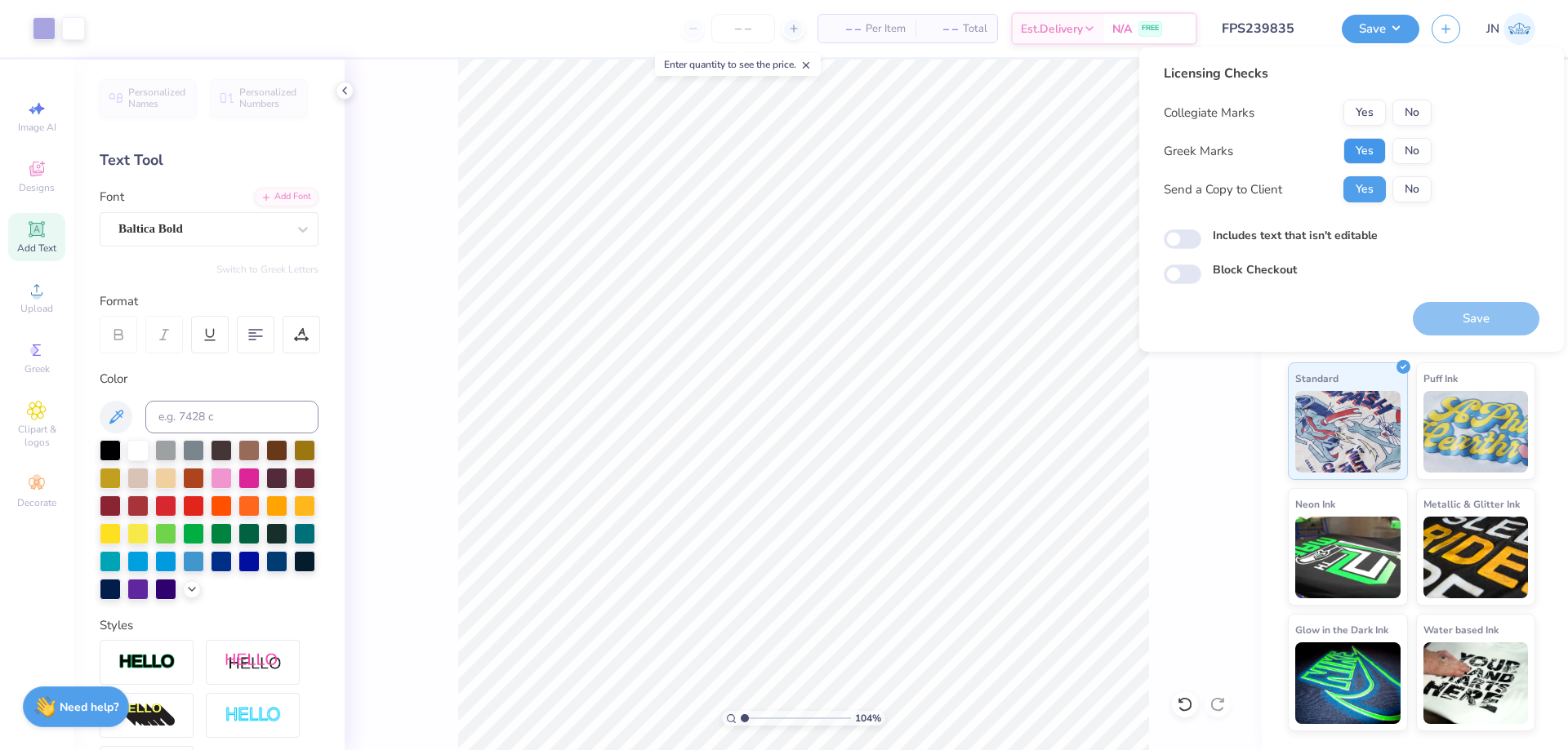
click at [1372, 148] on button "Yes" at bounding box center [1364, 151] width 42 height 26
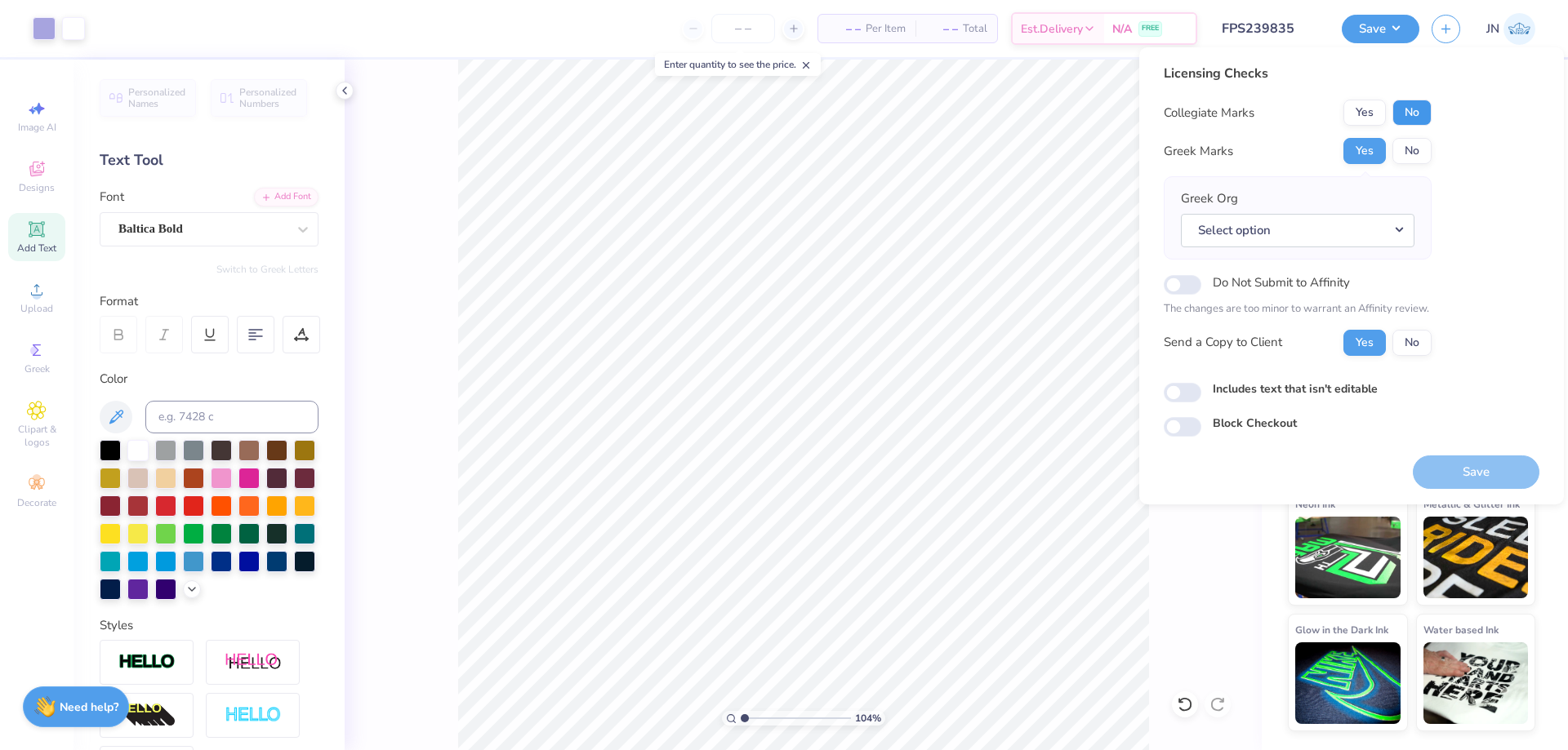
click at [1420, 105] on button "No" at bounding box center [1411, 113] width 40 height 26
click at [1393, 251] on div "Greek Org Select option" at bounding box center [1297, 218] width 267 height 83
drag, startPoint x: 1386, startPoint y: 235, endPoint x: 1383, endPoint y: 255, distance: 20.2
click at [1386, 249] on div "Greek Org Select option" at bounding box center [1297, 218] width 267 height 83
click at [1331, 231] on button "Select option" at bounding box center [1297, 231] width 233 height 34
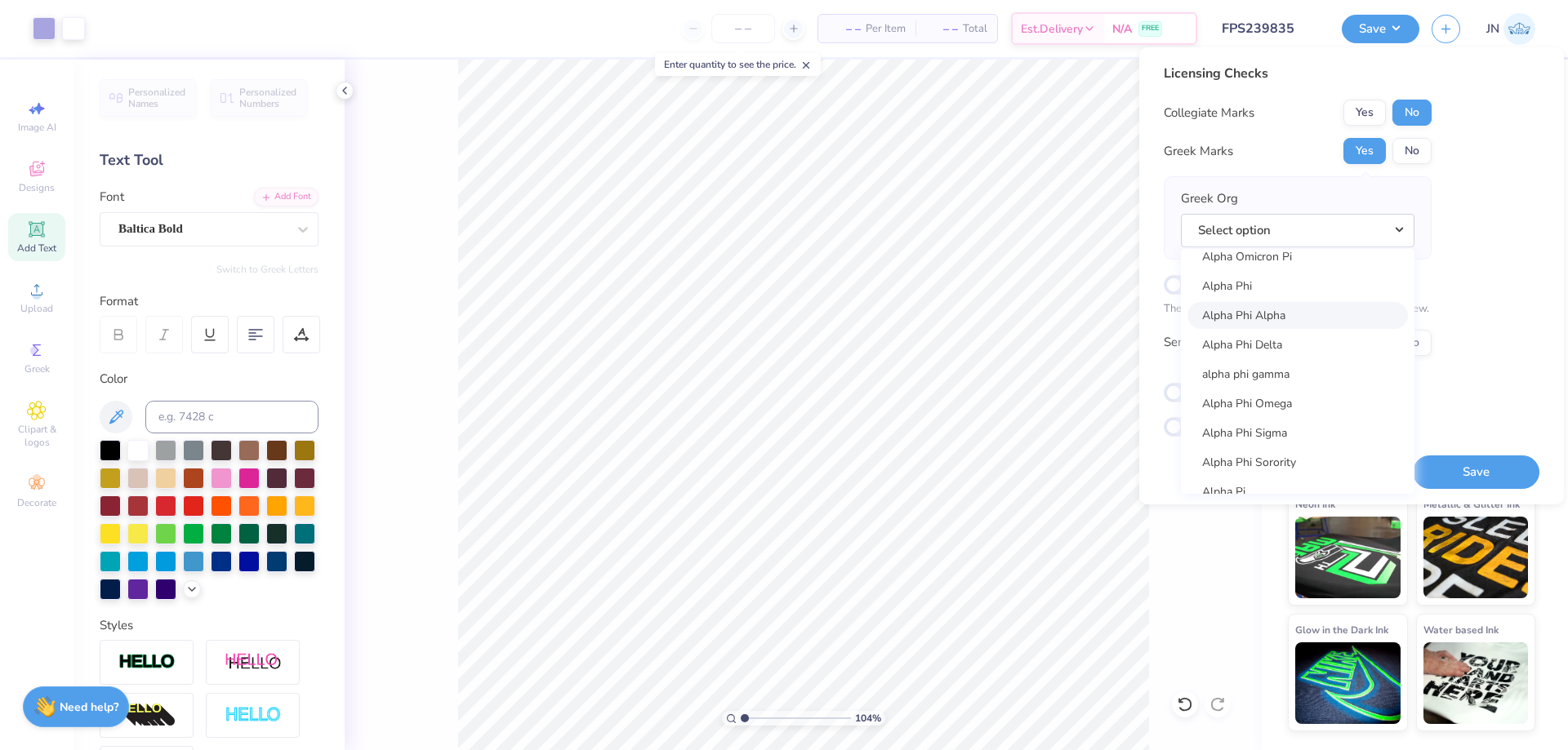
scroll to position [980, 0]
click at [1239, 323] on link "Alpha Phi" at bounding box center [1297, 317] width 220 height 27
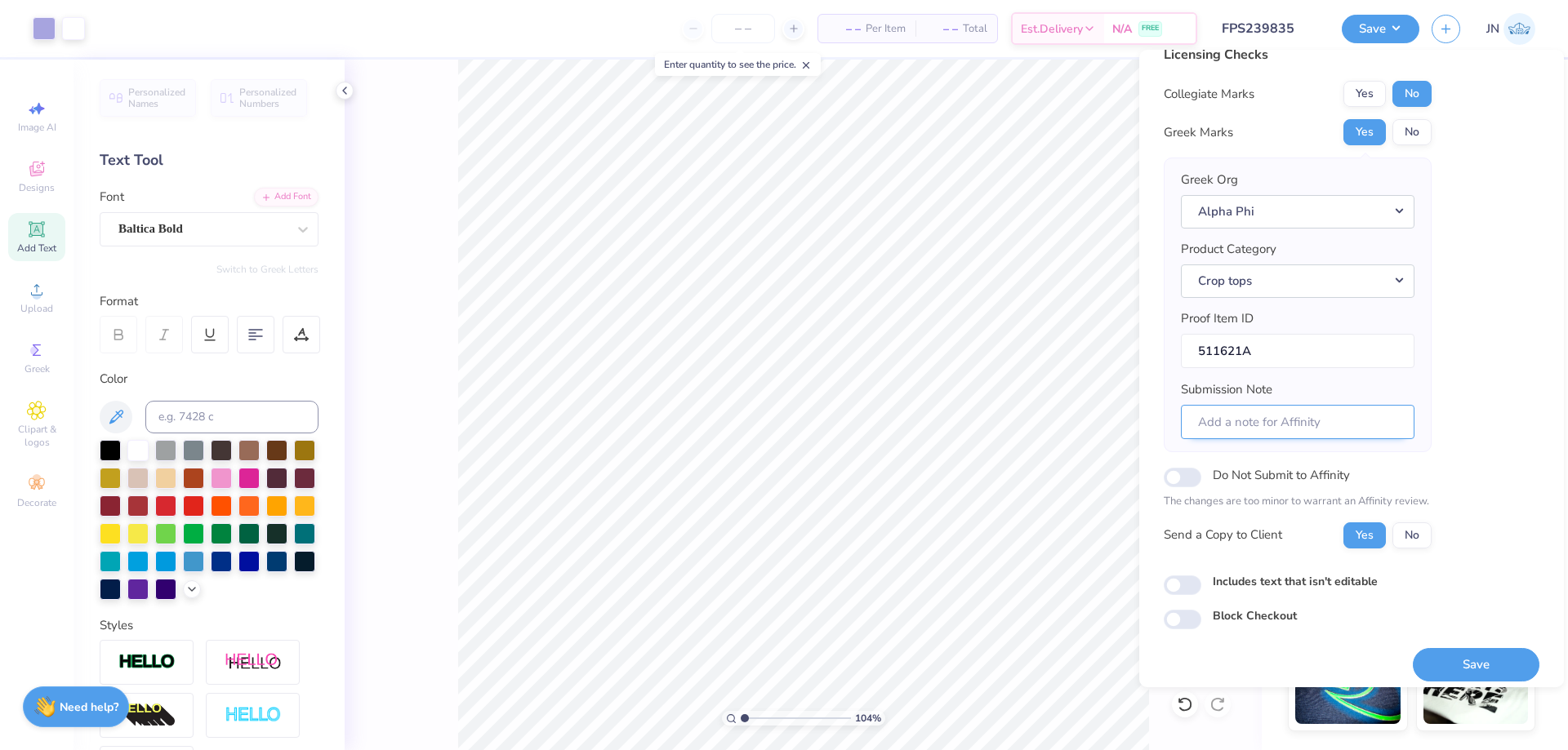
scroll to position [31, 0]
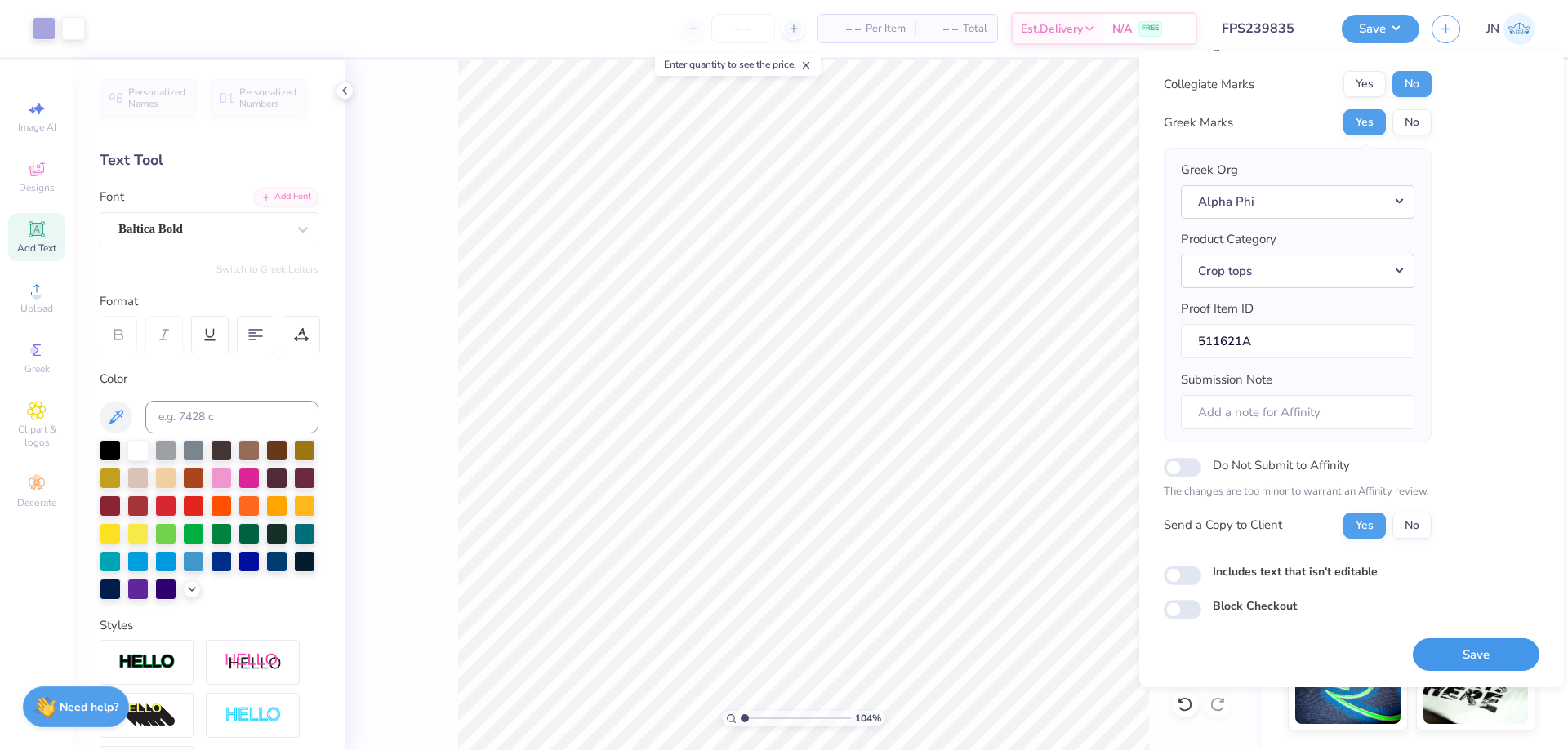
click at [1423, 655] on button "Save" at bounding box center [1475, 655] width 126 height 34
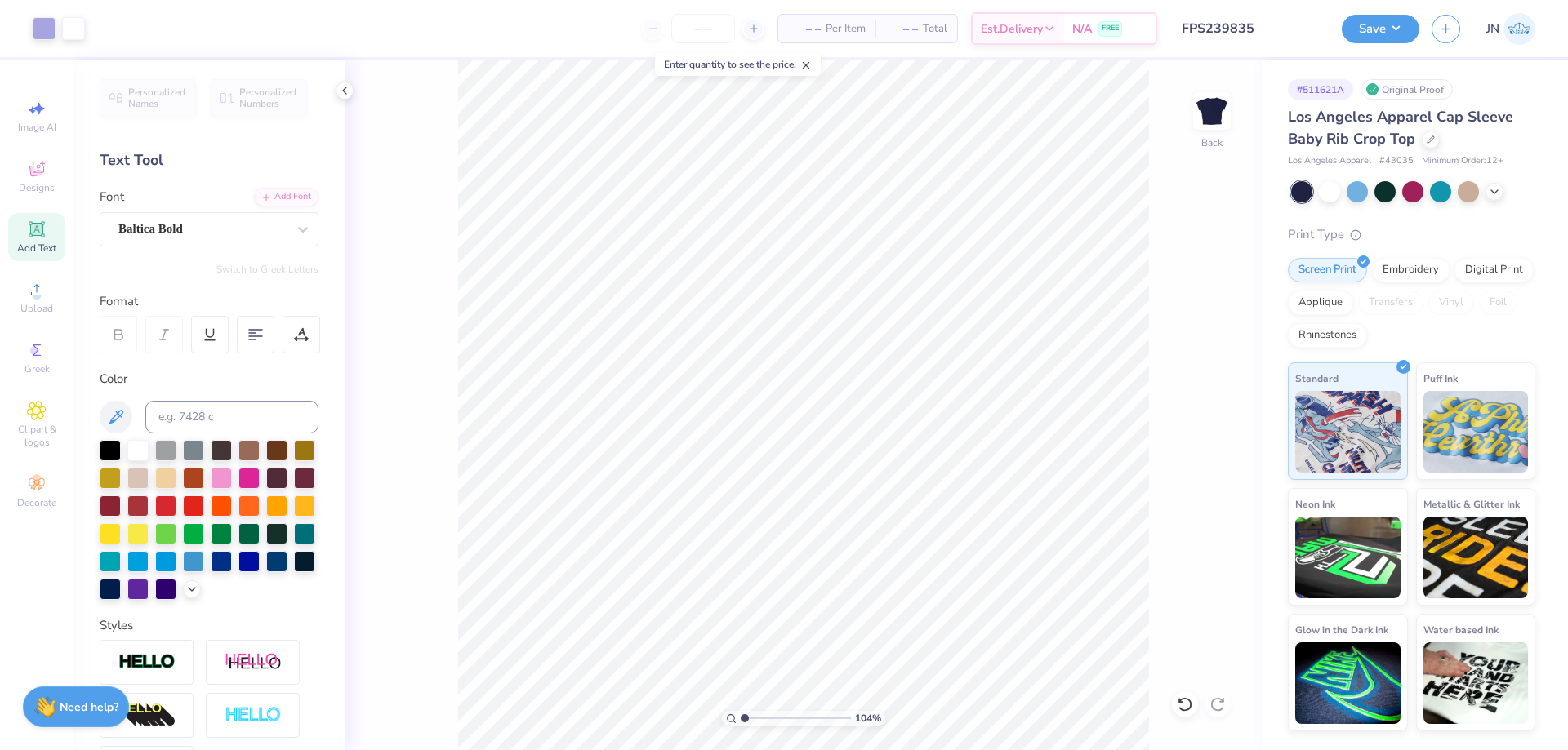
click at [1248, 27] on input "FPS239835" at bounding box center [1249, 28] width 160 height 33
click at [1398, 35] on button "Save" at bounding box center [1380, 26] width 77 height 28
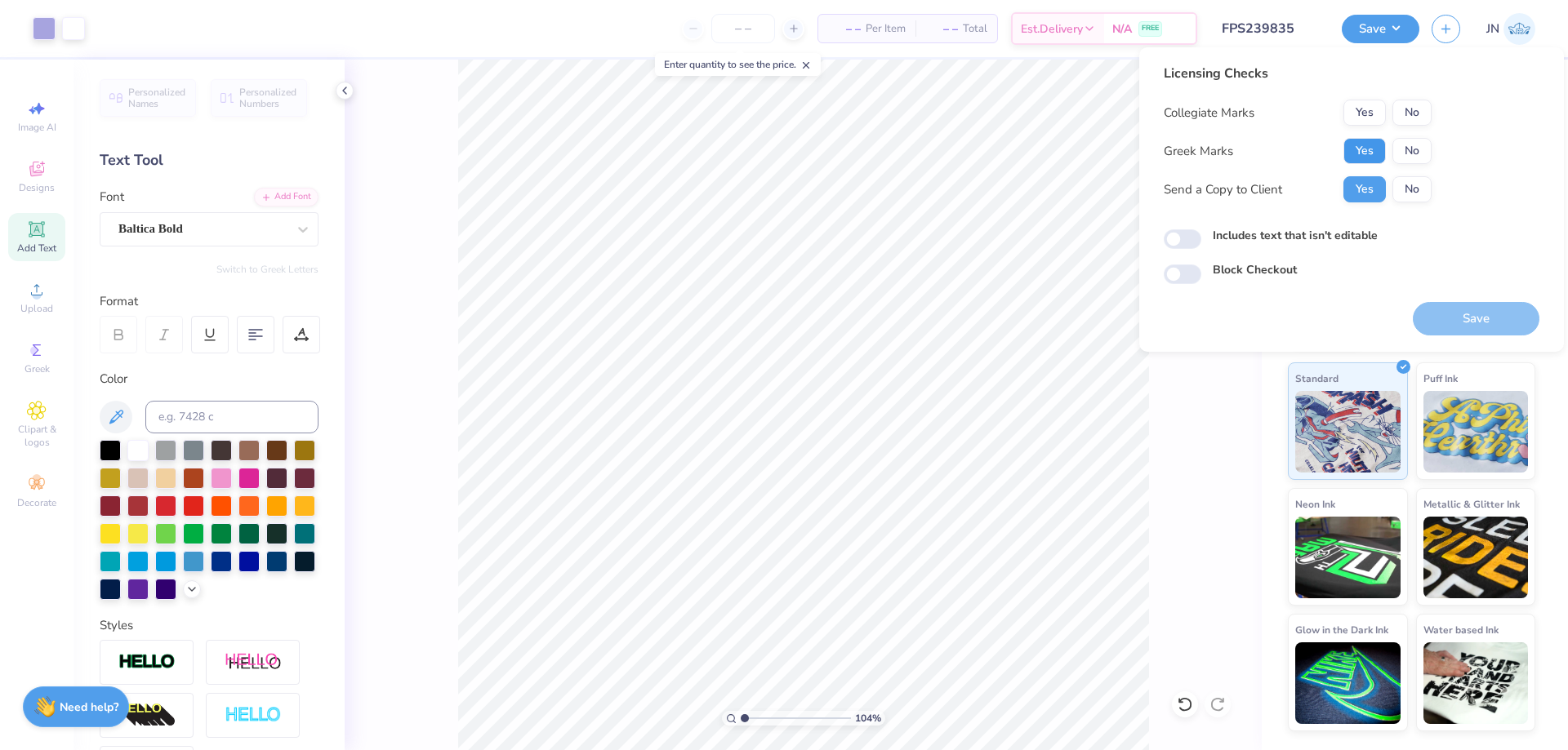
click at [1366, 159] on button "Yes" at bounding box center [1364, 151] width 42 height 26
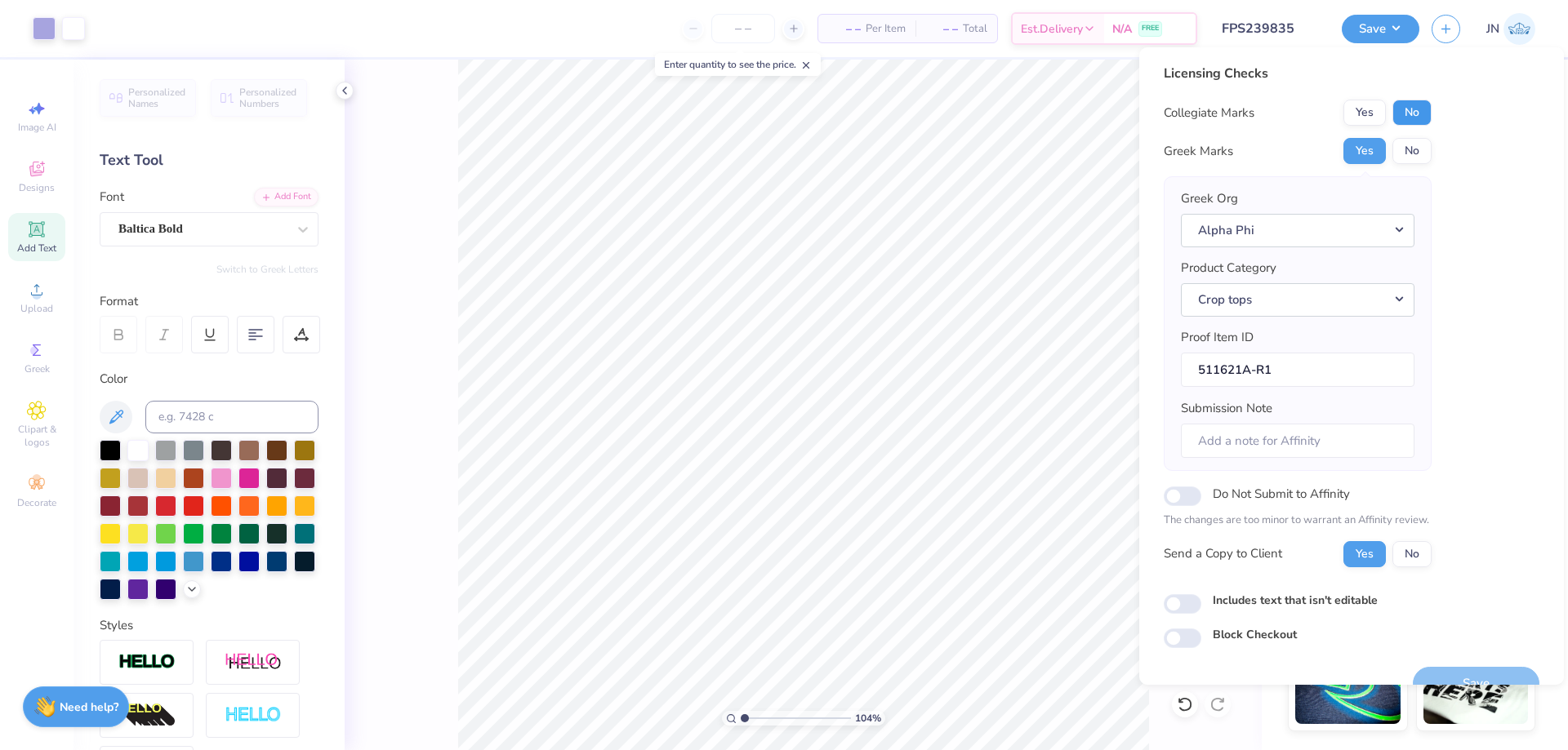
click at [1399, 115] on button "No" at bounding box center [1411, 113] width 40 height 26
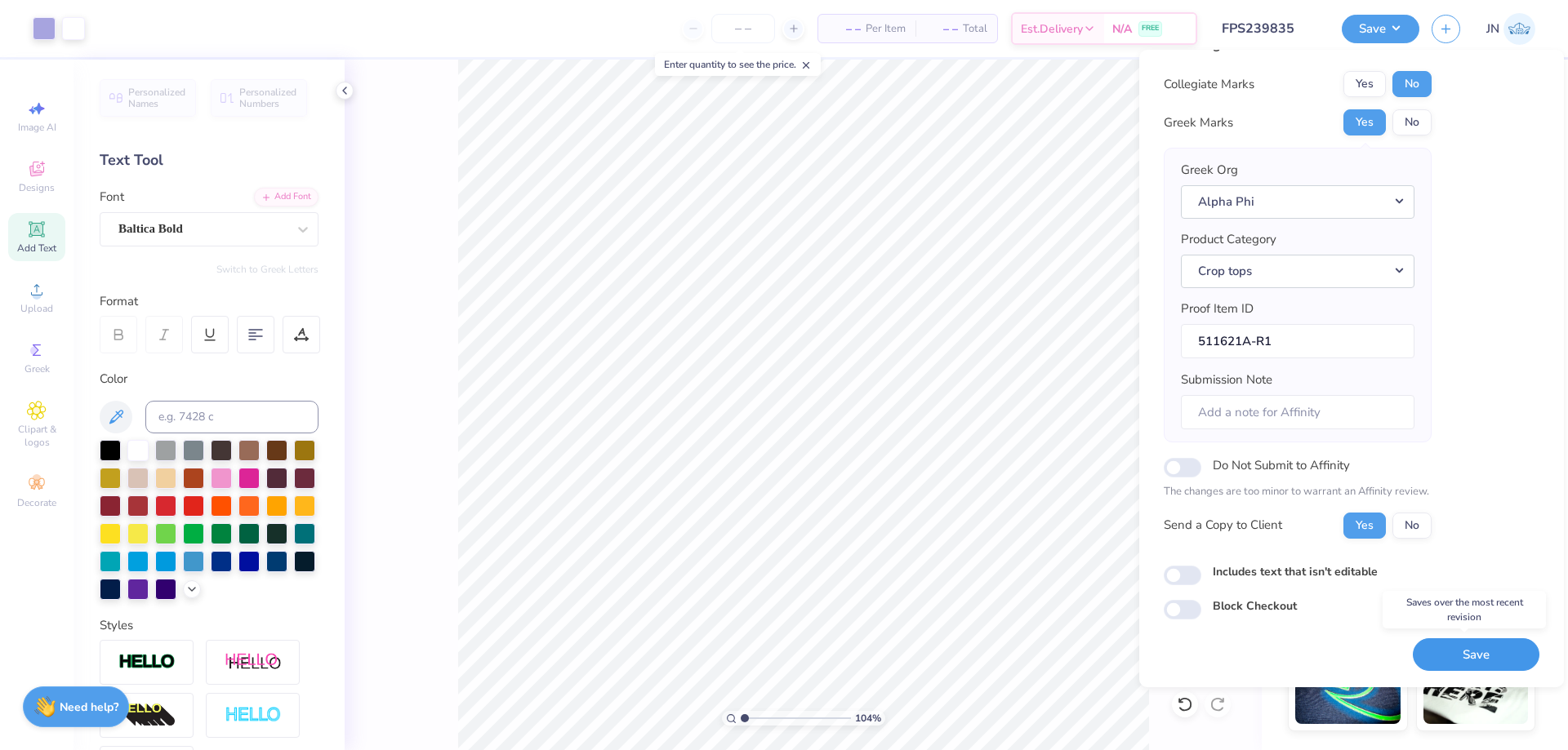
click at [1430, 656] on button "Save" at bounding box center [1475, 655] width 126 height 34
